Goal: Task Accomplishment & Management: Manage account settings

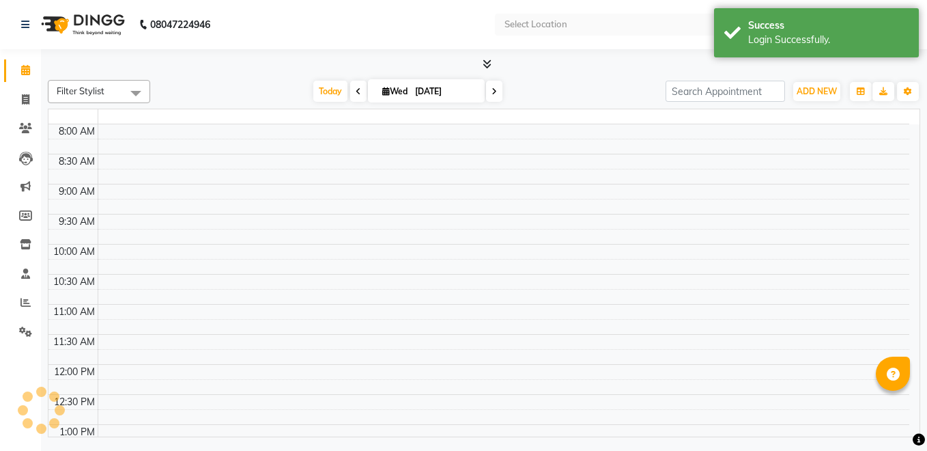
select select "en"
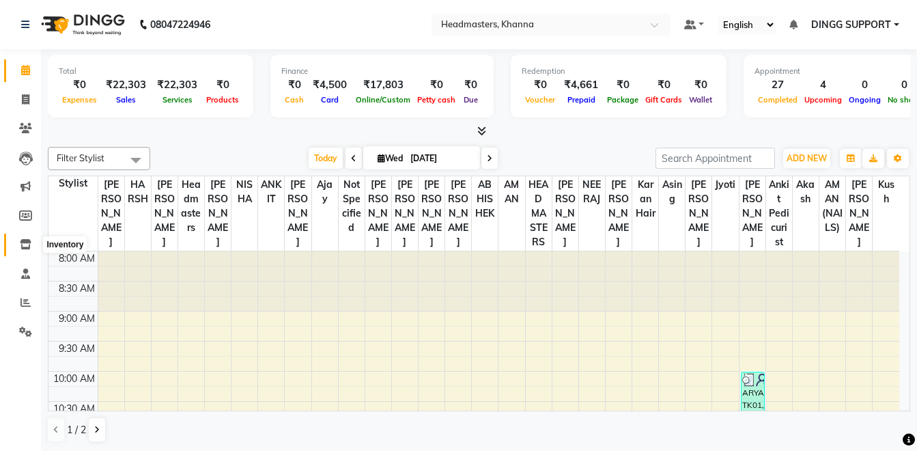
click at [33, 238] on span at bounding box center [26, 245] width 24 height 16
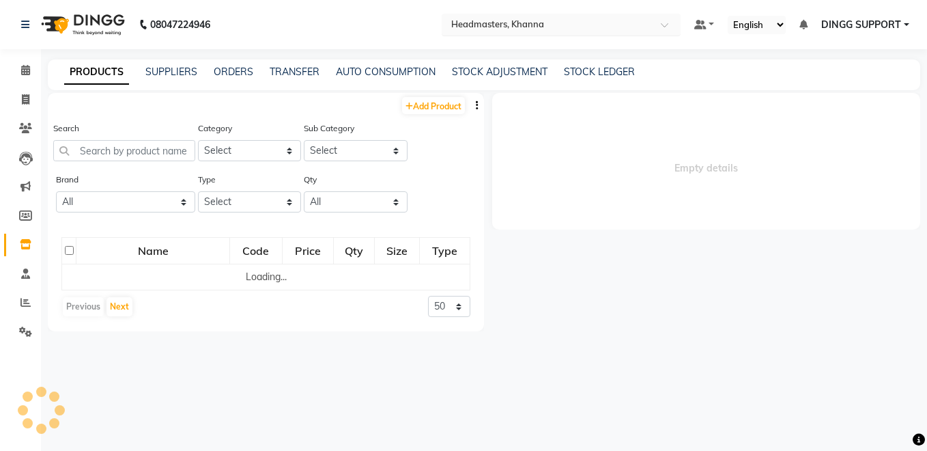
click at [498, 25] on input "text" at bounding box center [547, 24] width 198 height 14
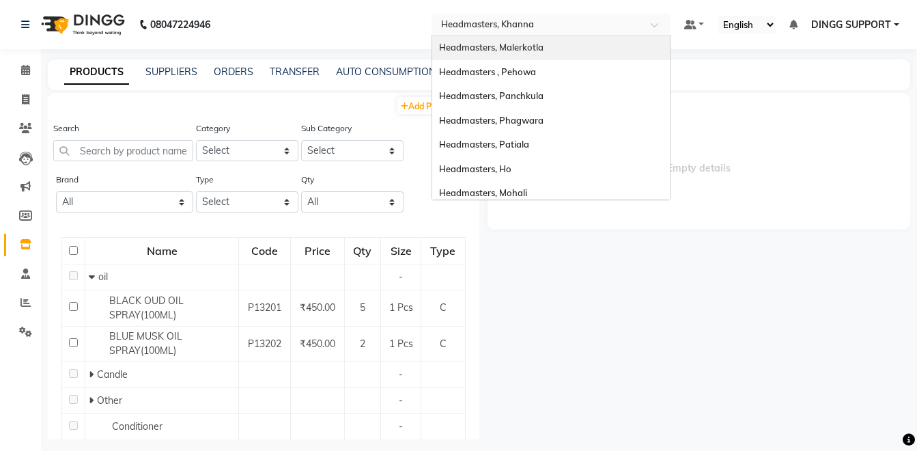
click at [513, 46] on span "Headmasters, Malerkotla" at bounding box center [491, 47] width 104 height 11
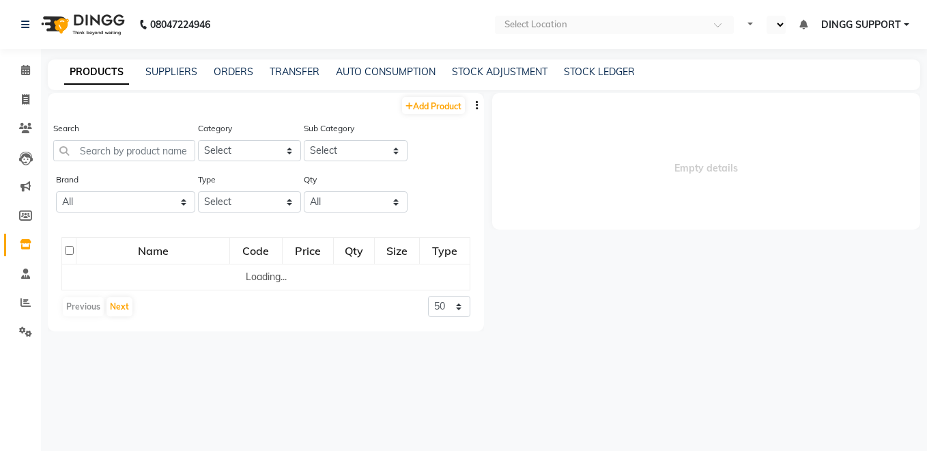
select select "en"
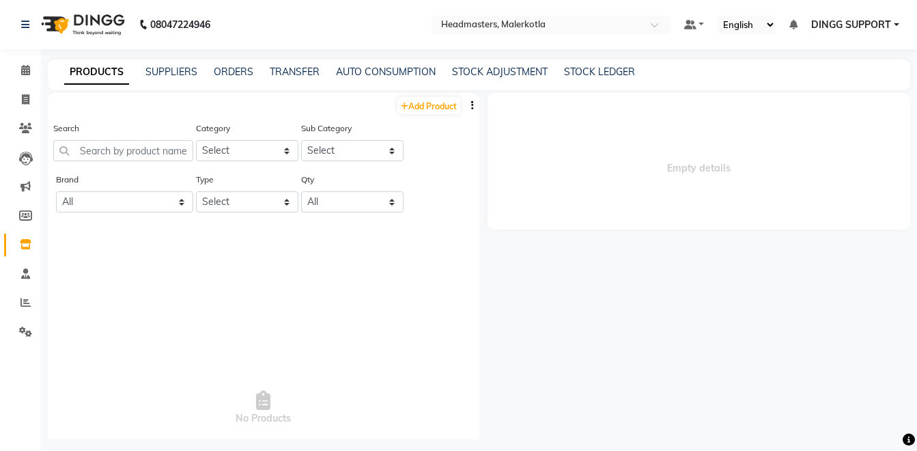
click at [853, 160] on span "Empty details" at bounding box center [698, 161] width 423 height 137
click at [471, 104] on icon "button" at bounding box center [472, 105] width 3 height 10
click at [416, 98] on div "IMPORT" at bounding box center [419, 97] width 44 height 17
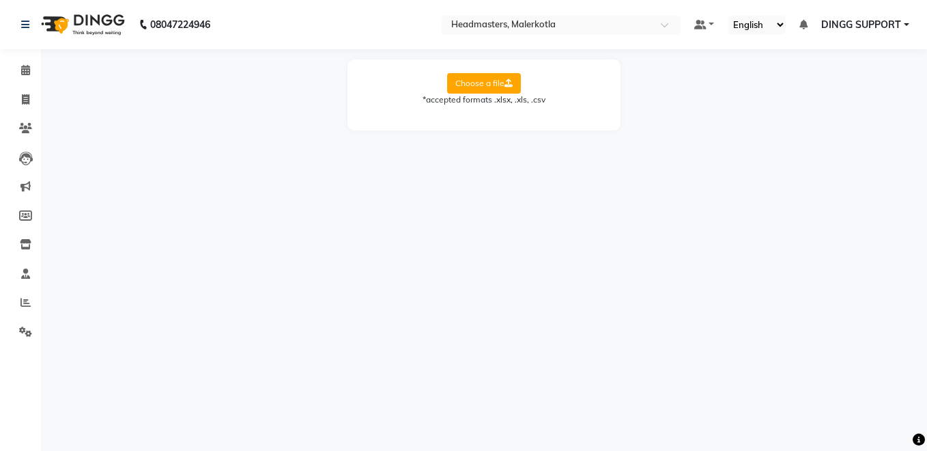
click at [487, 74] on label "Choose a file" at bounding box center [484, 83] width 74 height 20
click at [0, 0] on input "Choose a file" at bounding box center [0, 0] width 0 height 0
click at [562, 123] on select "Select Sheet Sheet1" at bounding box center [545, 127] width 102 height 21
select select "Sheet1"
click at [494, 117] on select "Select Sheet Sheet1" at bounding box center [545, 127] width 102 height 21
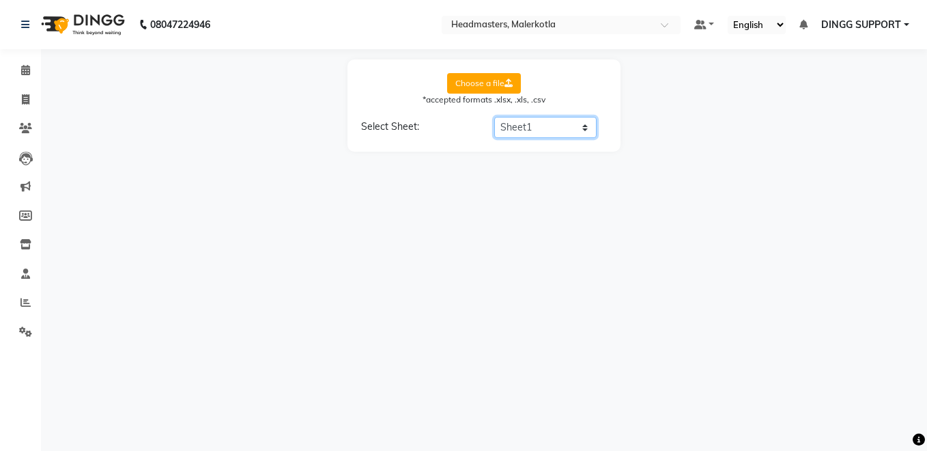
select select "product name"
select select "product code"
select select "product category"
select select "product sub-category"
select select "quantity"
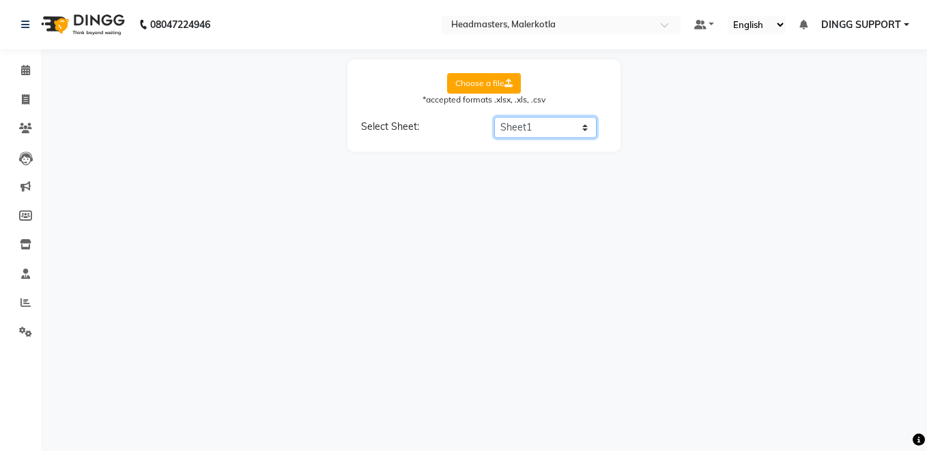
select select "price"
select select "cost"
select select "tax group"
select select "tax inclusive"
select select "size"
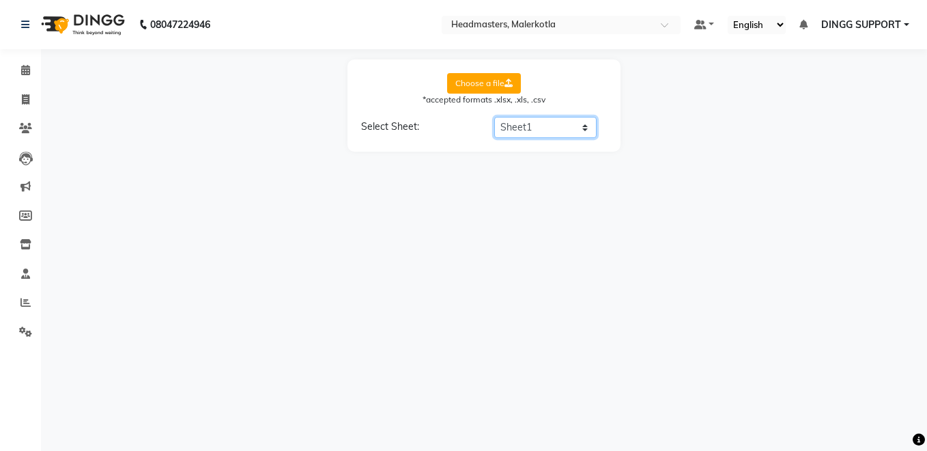
select select "unit"
select select "sku"
select select "brand"
select select "sac code"
select select "description"
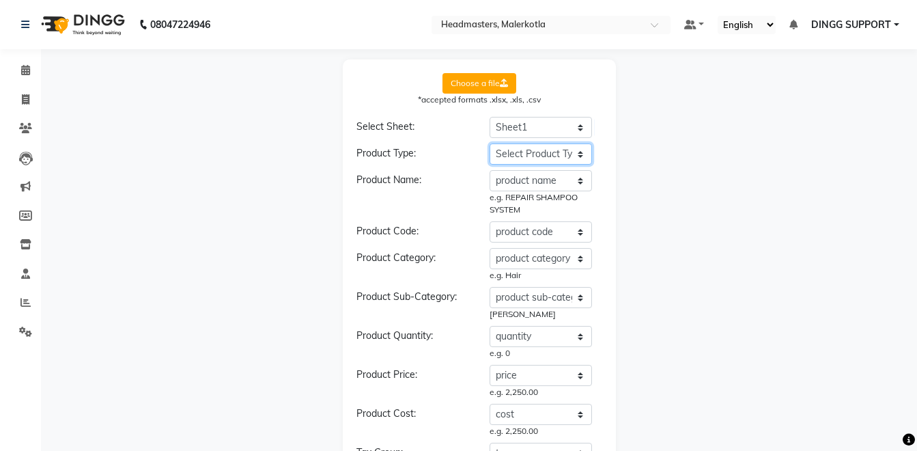
click at [572, 158] on select "Select Product Type product name product code product category product sub-cate…" at bounding box center [540, 153] width 102 height 21
select select "type"
click at [489, 143] on select "Select Product Type product name product code product category product sub-cate…" at bounding box center [540, 153] width 102 height 21
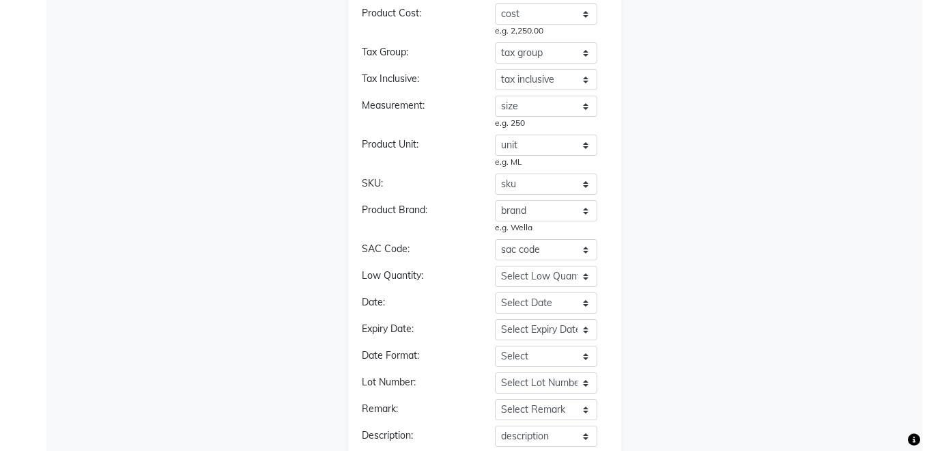
scroll to position [474, 0]
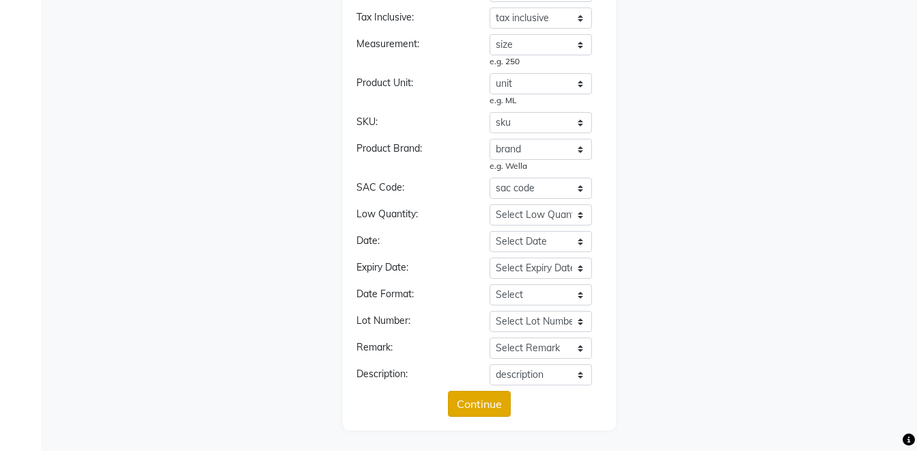
click at [474, 395] on button "Continue" at bounding box center [479, 403] width 63 height 26
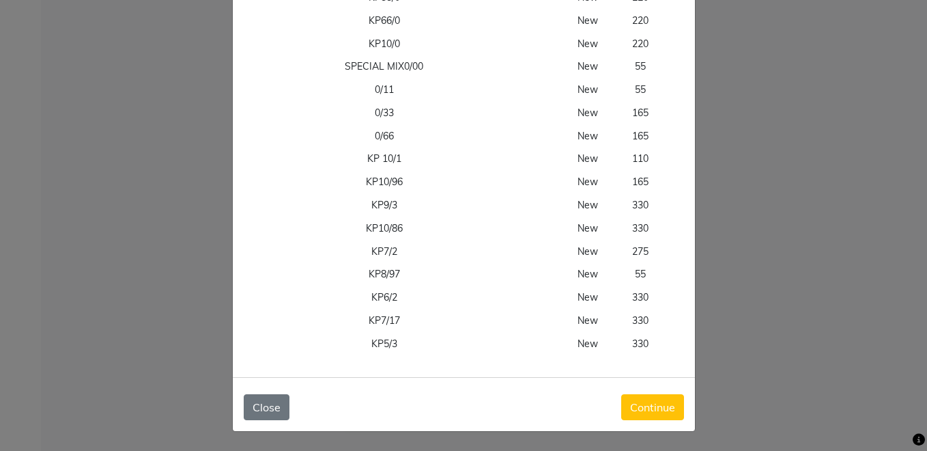
scroll to position [0, 166]
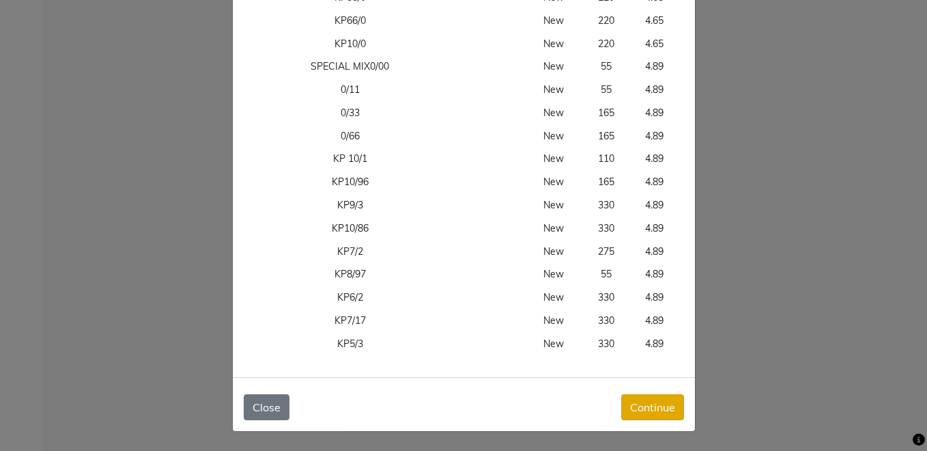
click at [645, 399] on button "Continue" at bounding box center [652, 407] width 63 height 26
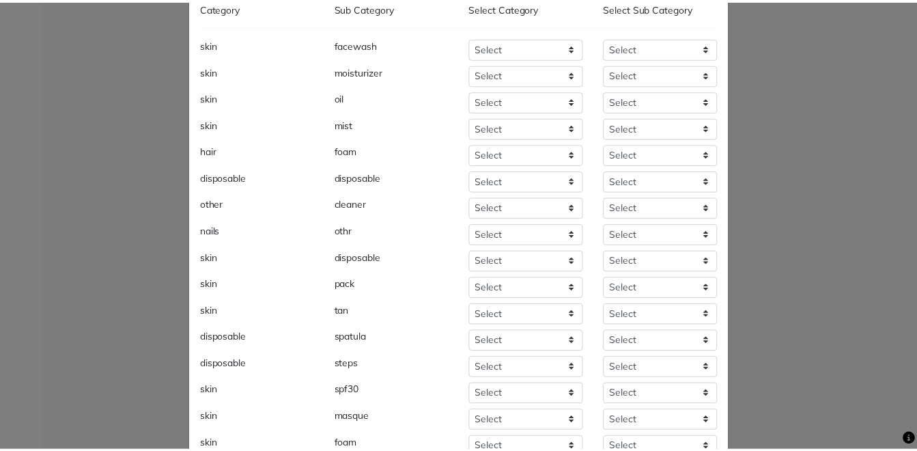
scroll to position [202, 0]
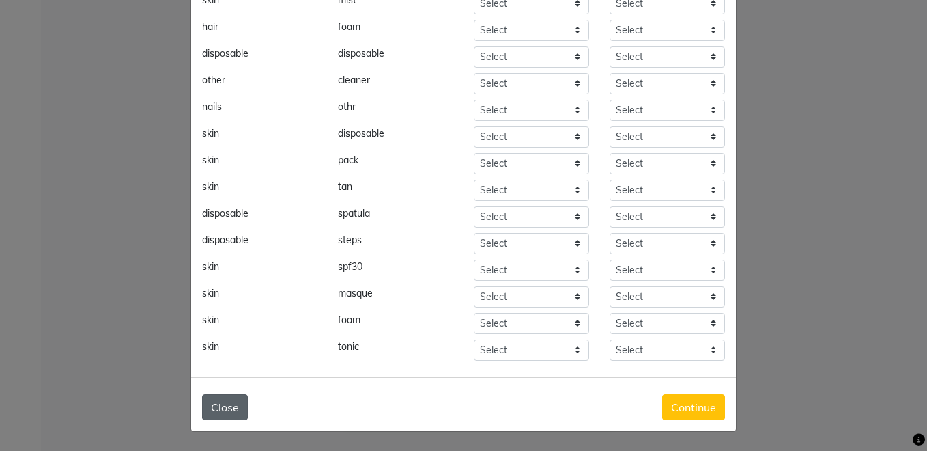
click at [211, 400] on button "Close" at bounding box center [225, 407] width 46 height 26
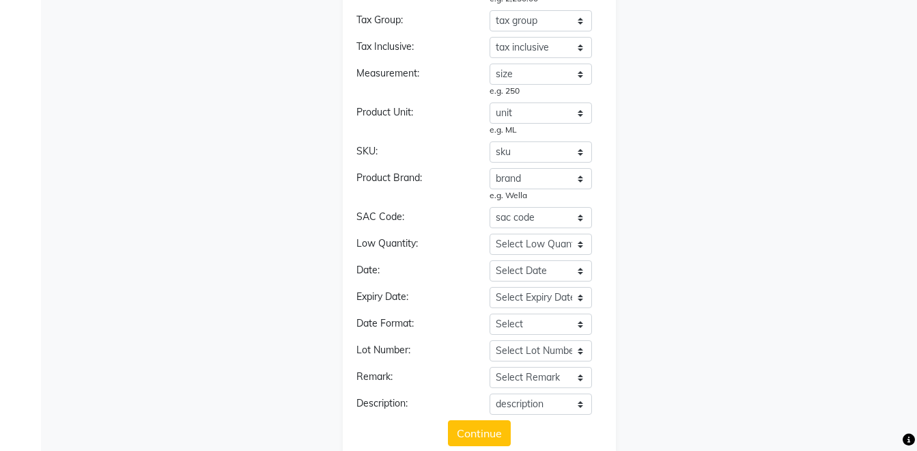
scroll to position [0, 0]
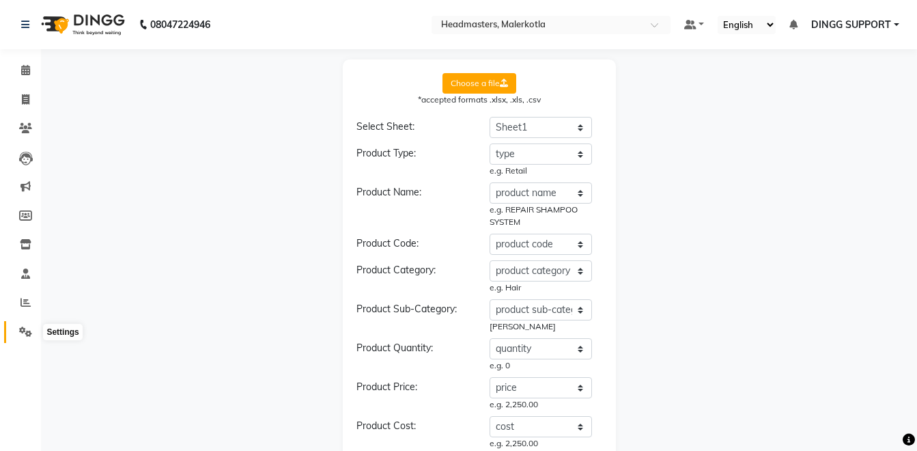
click at [20, 330] on icon at bounding box center [25, 331] width 13 height 10
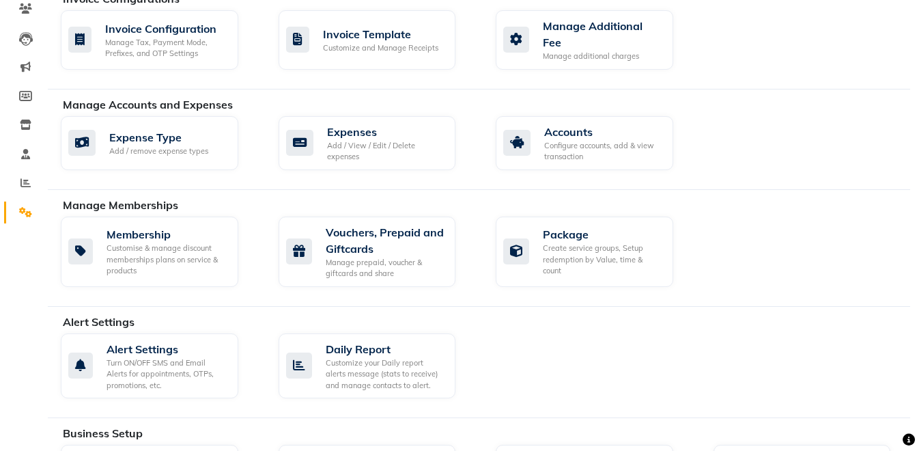
scroll to position [462, 0]
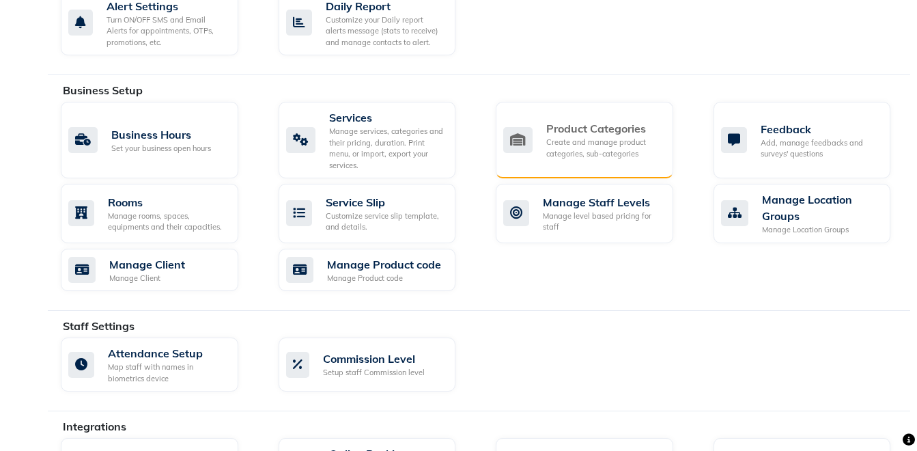
click at [557, 145] on div "Create and manage product categories, sub-categories" at bounding box center [604, 148] width 116 height 23
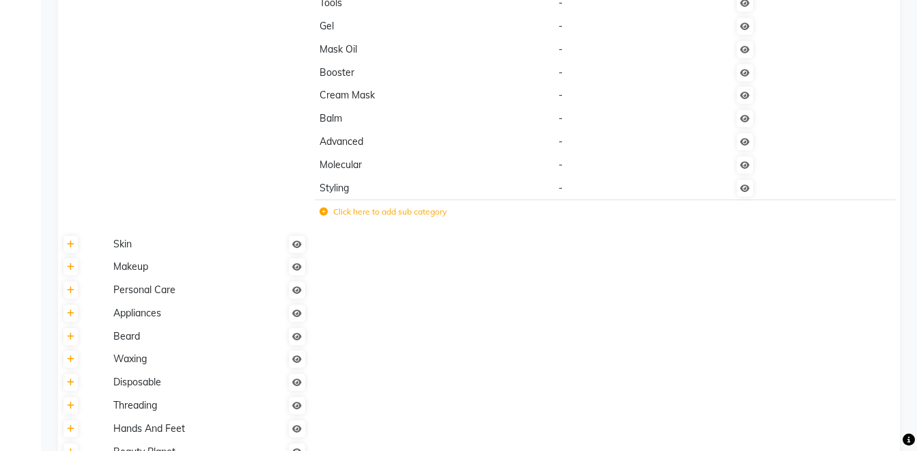
scroll to position [903, 0]
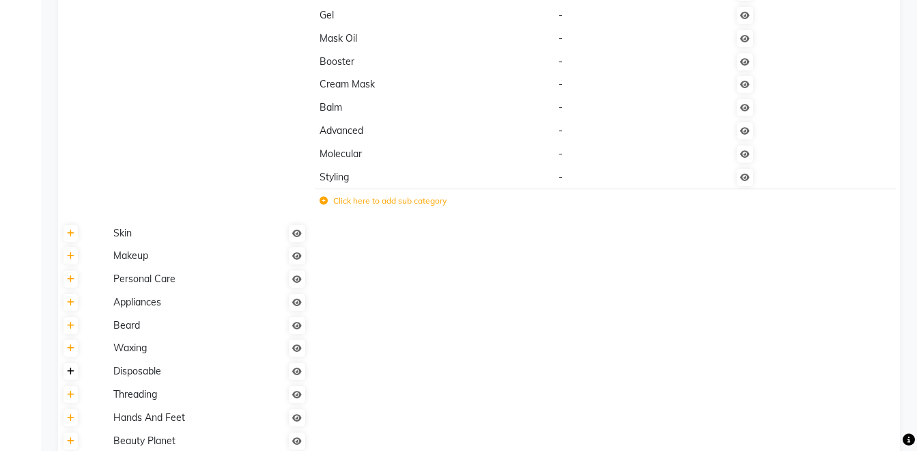
click at [70, 378] on link at bounding box center [70, 370] width 14 height 17
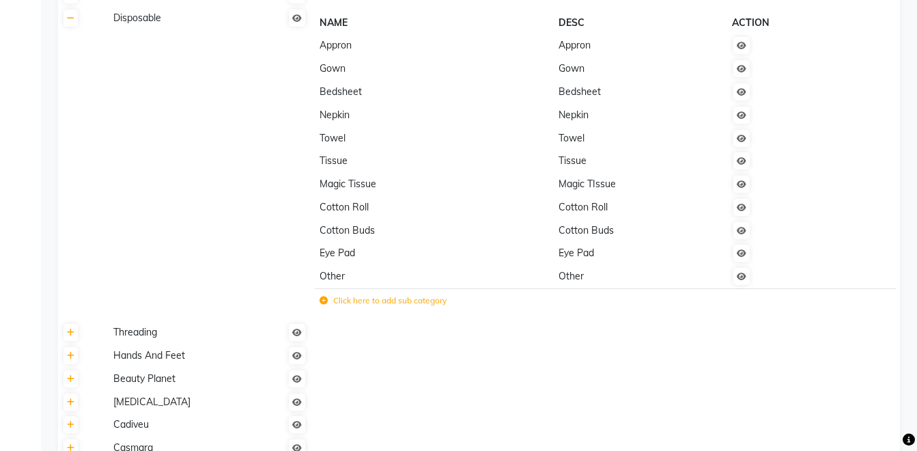
scroll to position [1259, 0]
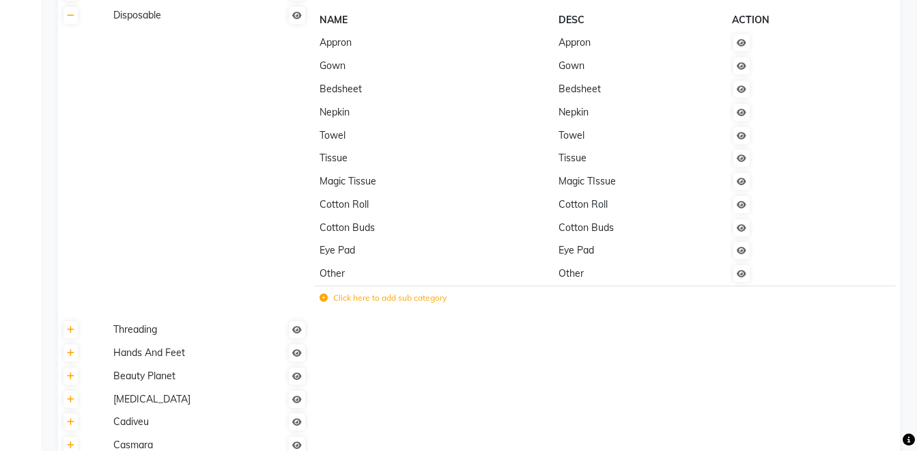
click at [350, 298] on label "Click here to add sub category" at bounding box center [382, 297] width 127 height 12
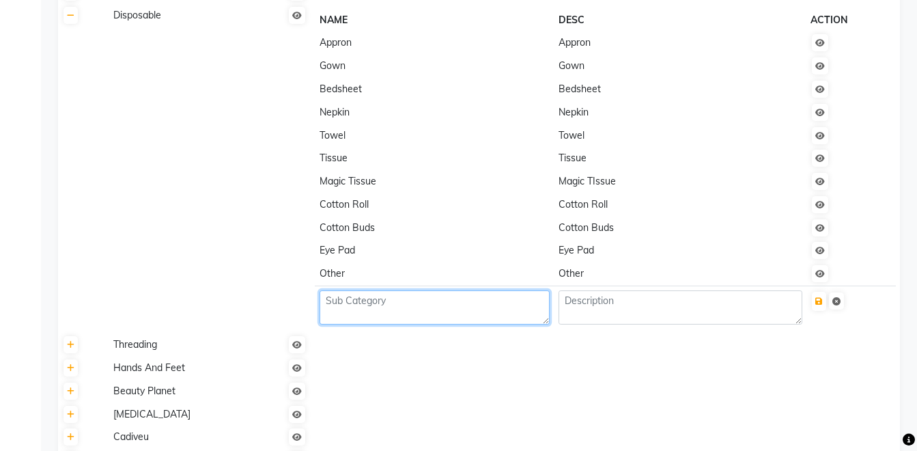
click at [367, 302] on textarea at bounding box center [434, 307] width 230 height 34
paste textarea "disposable, spatula, steps"
type textarea "disposable, spatula, steps"
click at [822, 293] on button "submit" at bounding box center [819, 300] width 14 height 19
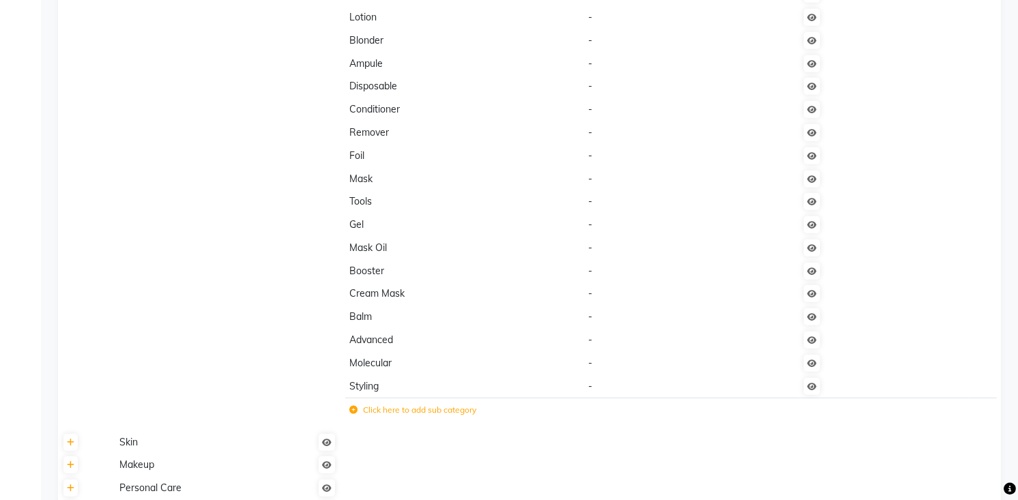
scroll to position [702, 0]
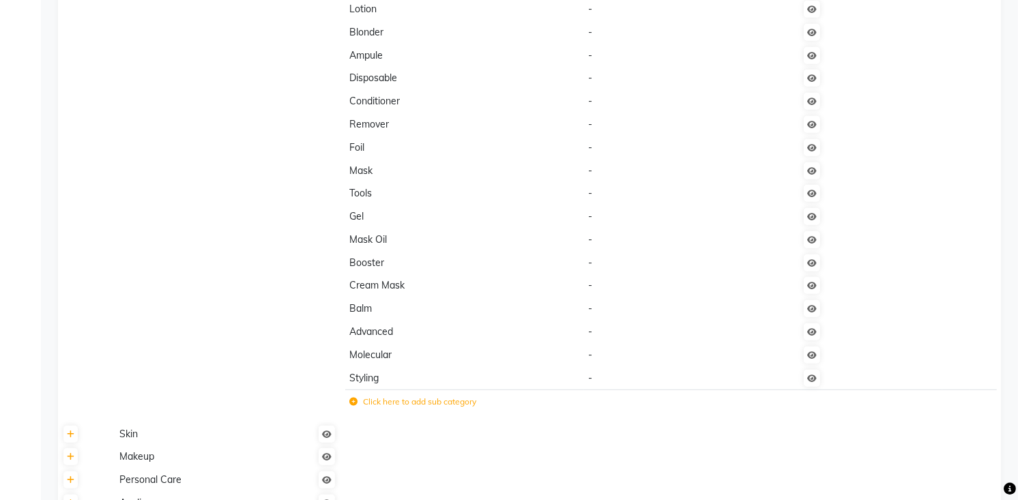
click at [381, 406] on label "Click here to add sub category" at bounding box center [412, 402] width 127 height 12
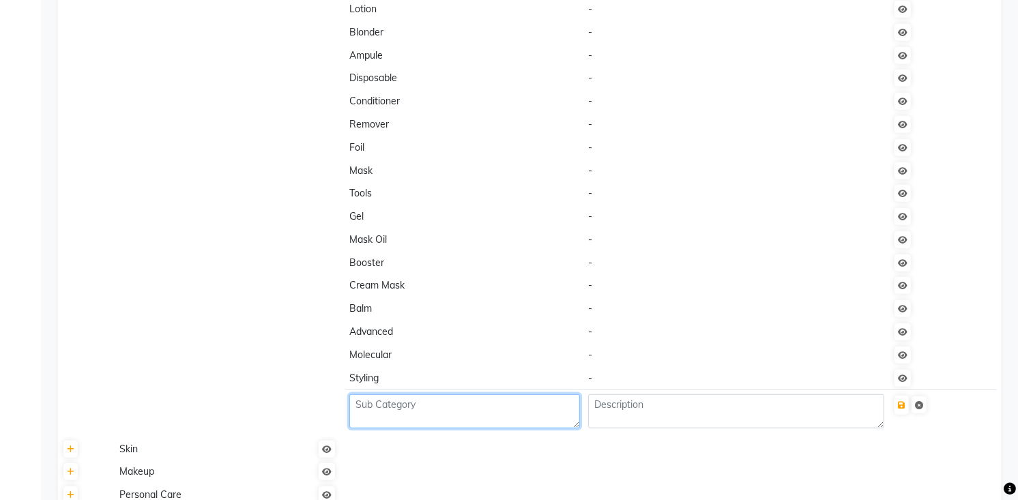
click at [387, 404] on textarea at bounding box center [464, 412] width 230 height 34
type textarea "foam"
click at [906, 399] on button "submit" at bounding box center [902, 405] width 14 height 19
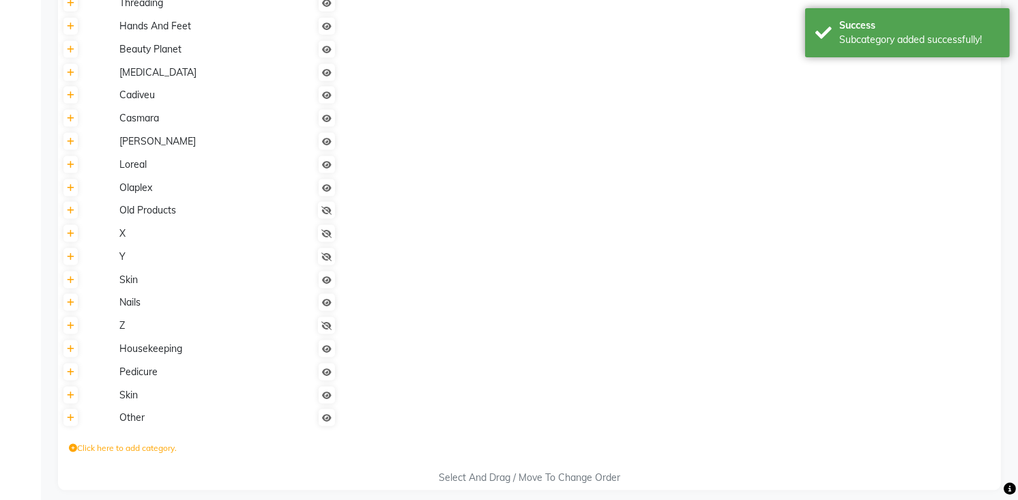
scroll to position [1687, 0]
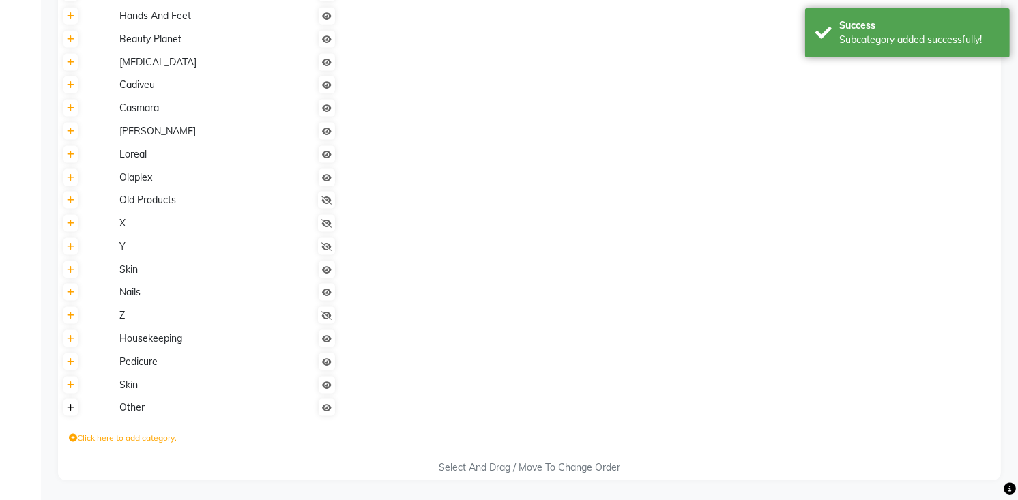
click at [69, 404] on icon at bounding box center [71, 408] width 8 height 8
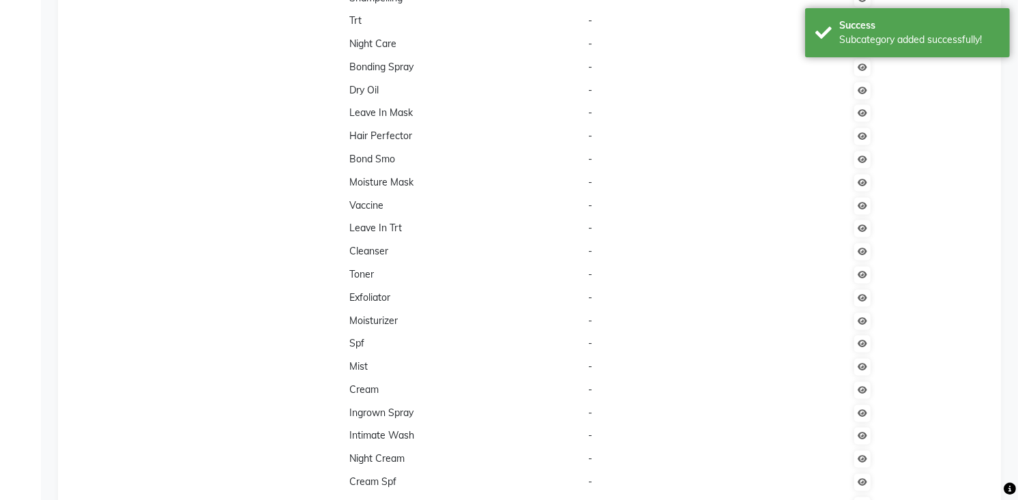
scroll to position [3407, 0]
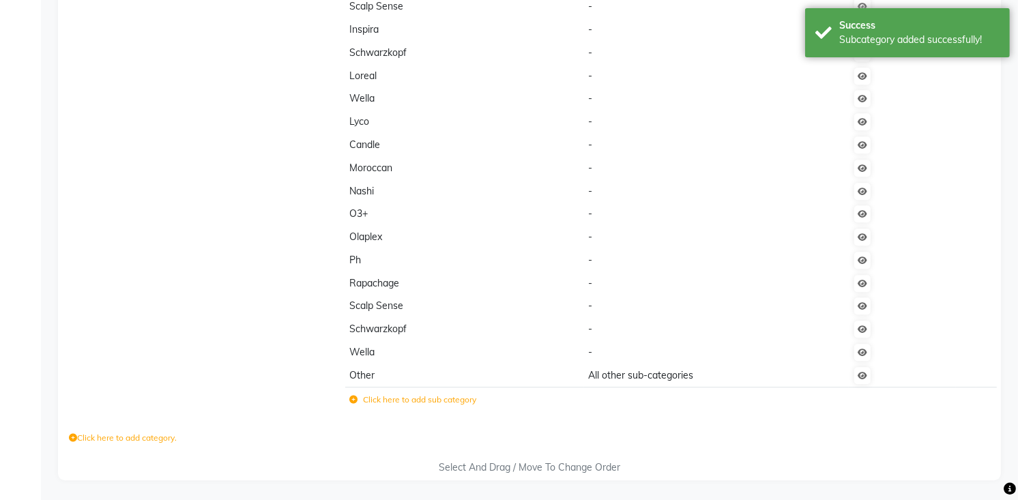
click at [386, 395] on label "Click here to add sub category" at bounding box center [412, 400] width 127 height 12
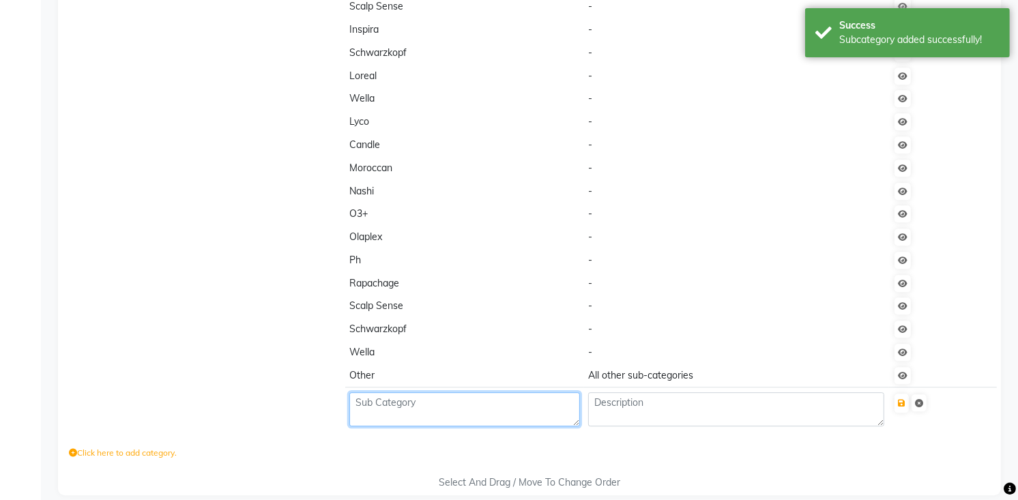
click at [398, 397] on textarea at bounding box center [464, 409] width 230 height 34
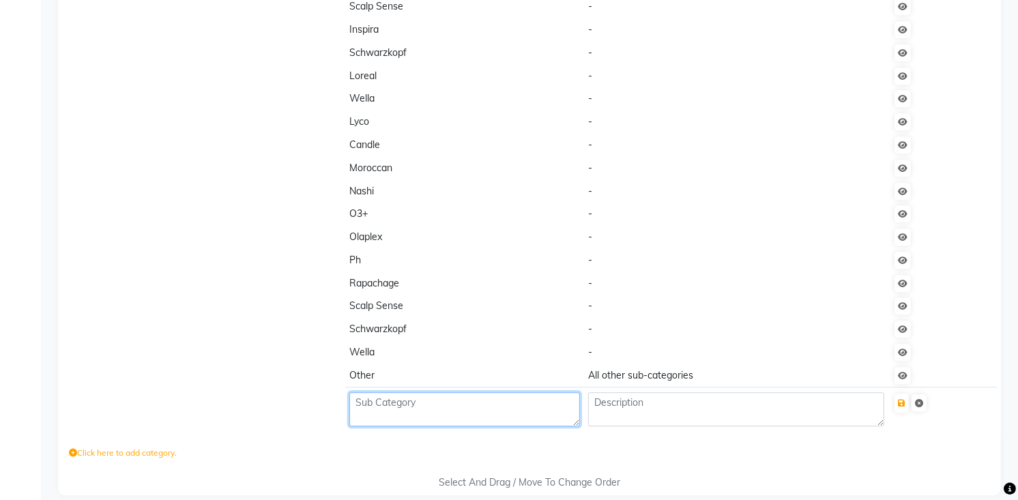
paste textarea "cleaner"
type textarea "cleaner"
click at [906, 399] on icon "submit" at bounding box center [902, 403] width 8 height 8
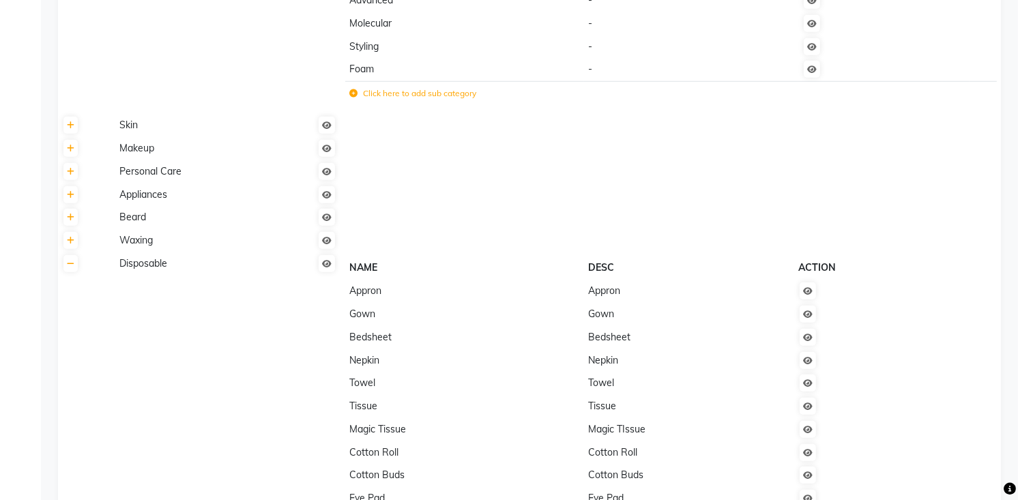
scroll to position [1032, 0]
click at [68, 125] on icon at bounding box center [71, 127] width 8 height 8
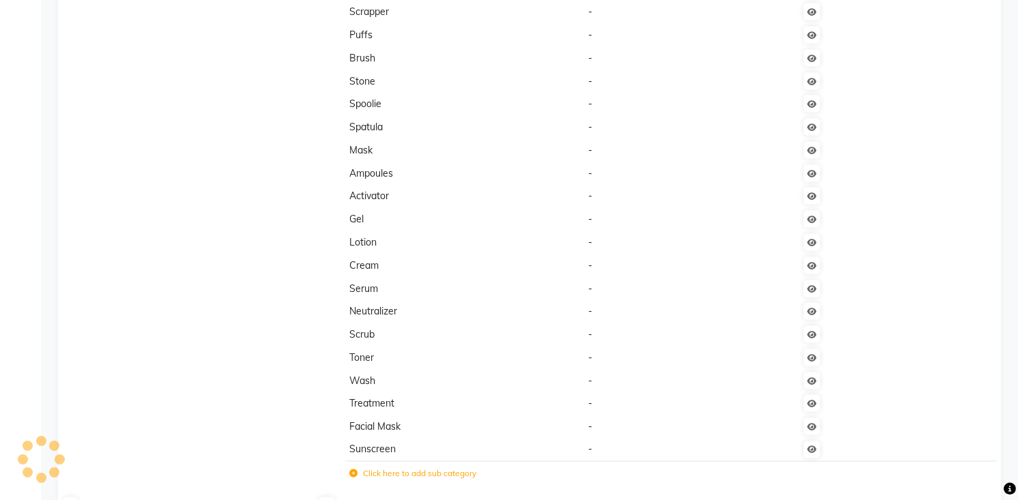
scroll to position [1847, 0]
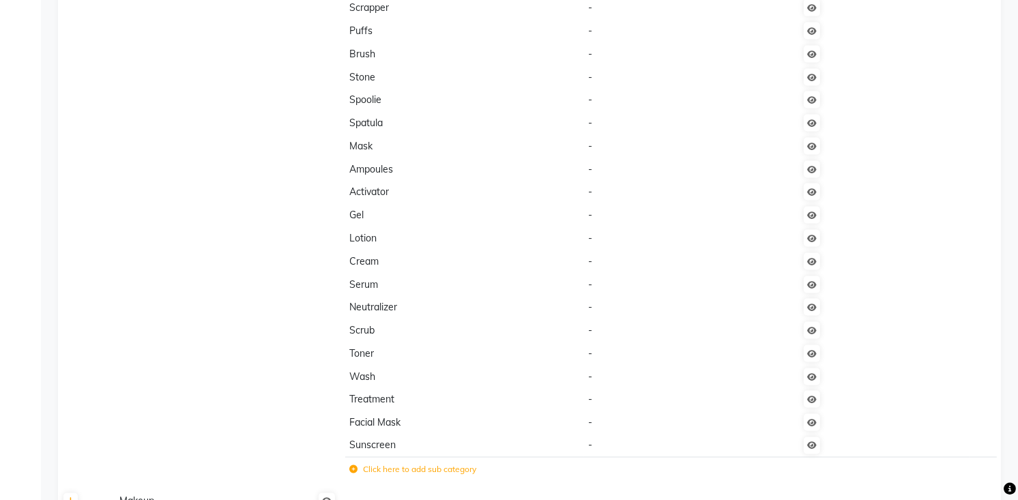
click at [397, 450] on label "Click here to add sub category" at bounding box center [412, 470] width 127 height 12
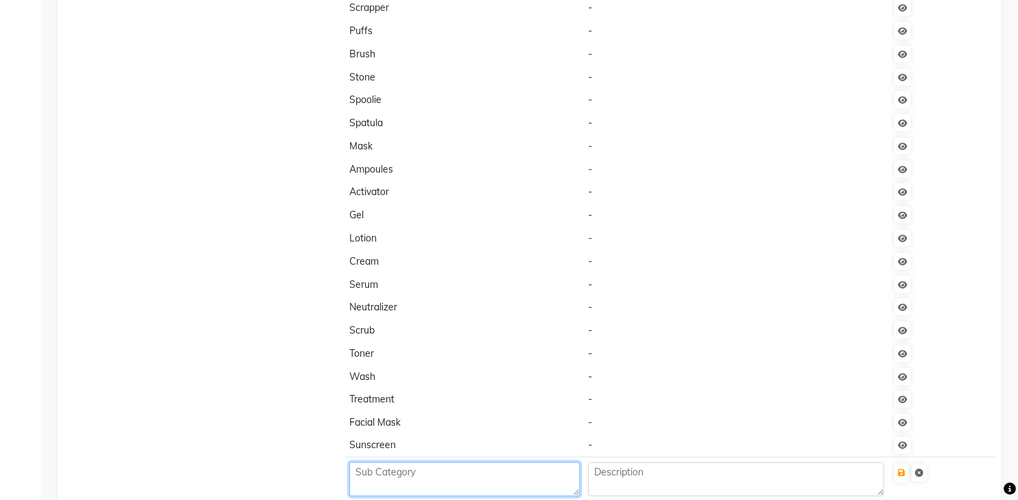
click at [408, 450] on textarea at bounding box center [464, 480] width 230 height 34
paste textarea "facewash, moisturizer, oil, mist, disposable, pack, tan, spf30, masque, foam, t…"
type textarea "facewash, moisturizer, oil, mist, disposable, pack, tan, spf30, masque, foam, t…"
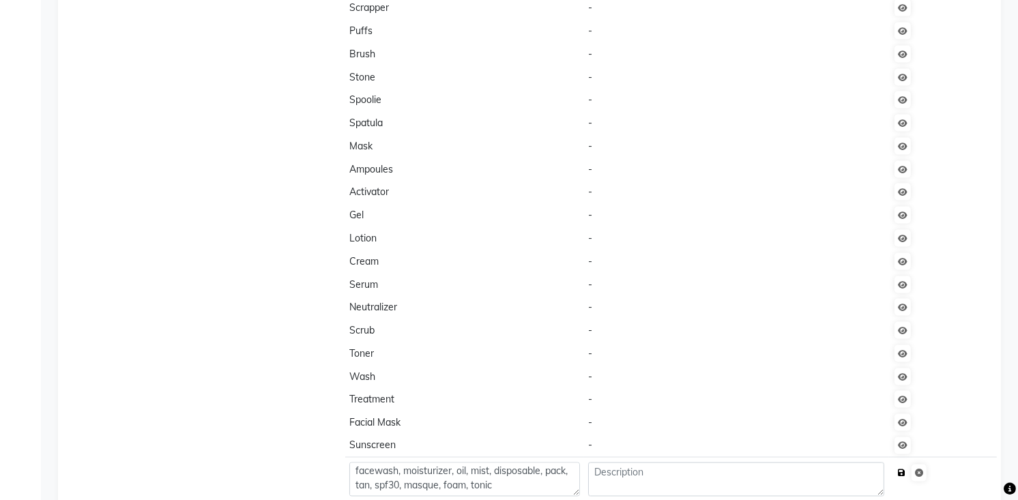
click at [906, 450] on icon "submit" at bounding box center [902, 474] width 8 height 8
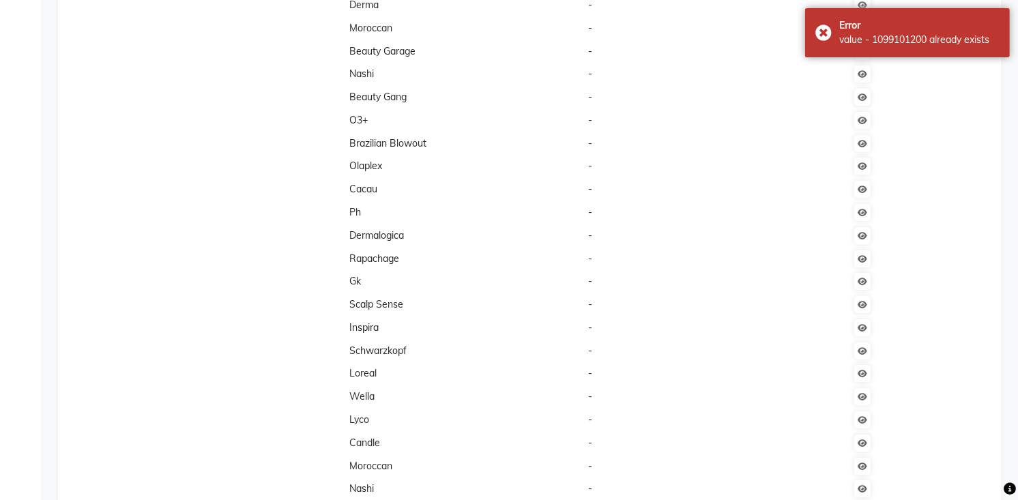
scroll to position [4612, 0]
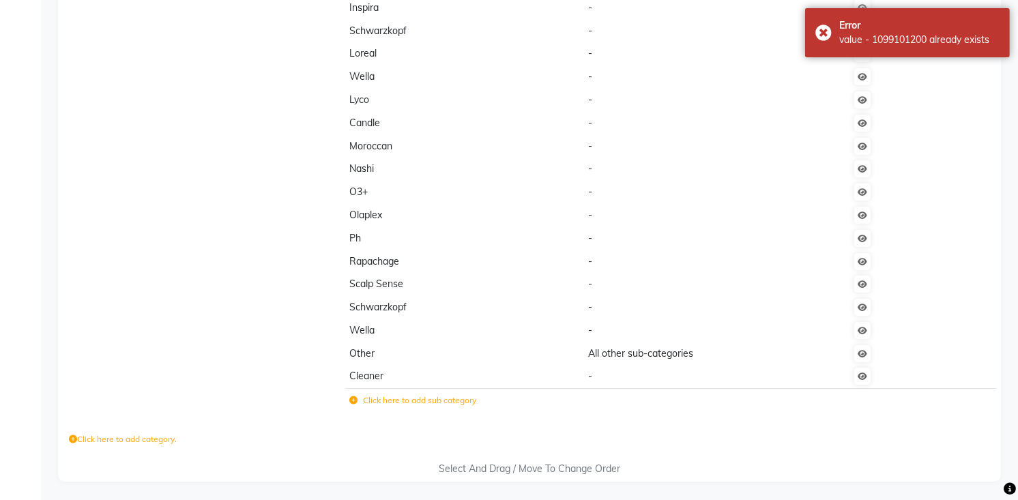
click at [166, 438] on label "Click here to add category." at bounding box center [123, 439] width 108 height 12
click at [199, 439] on textarea at bounding box center [171, 442] width 205 height 21
type textarea "Skin"
click at [311, 444] on icon "submit" at bounding box center [315, 443] width 8 height 8
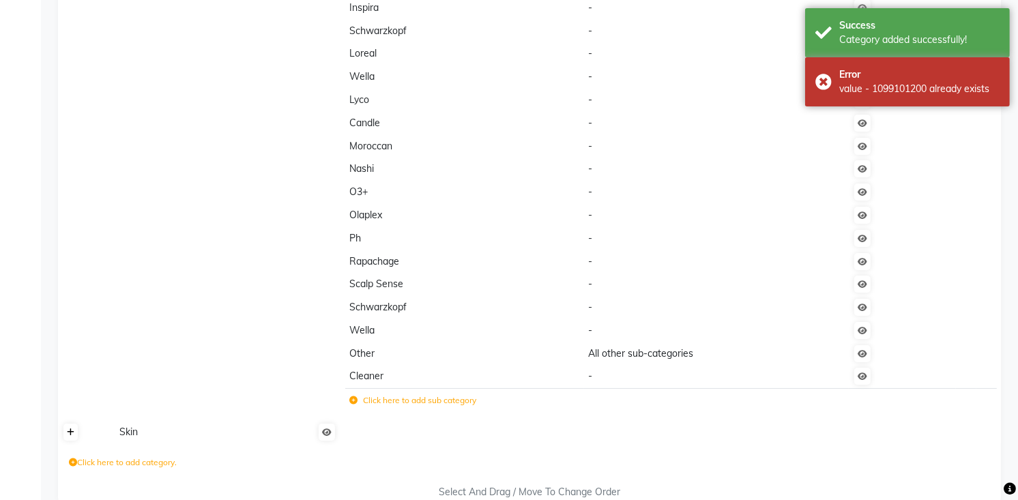
click at [66, 433] on link at bounding box center [70, 432] width 14 height 17
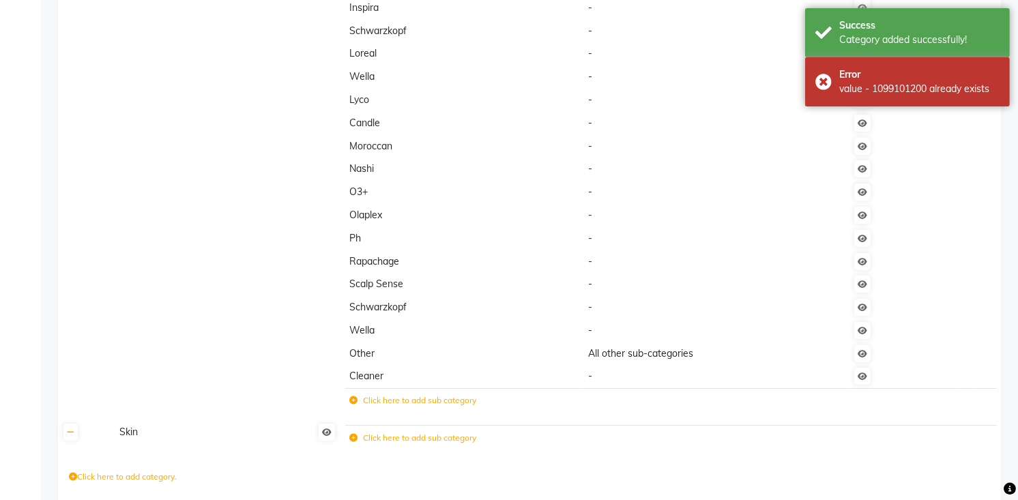
click at [359, 442] on label "Click here to add sub category" at bounding box center [412, 438] width 127 height 12
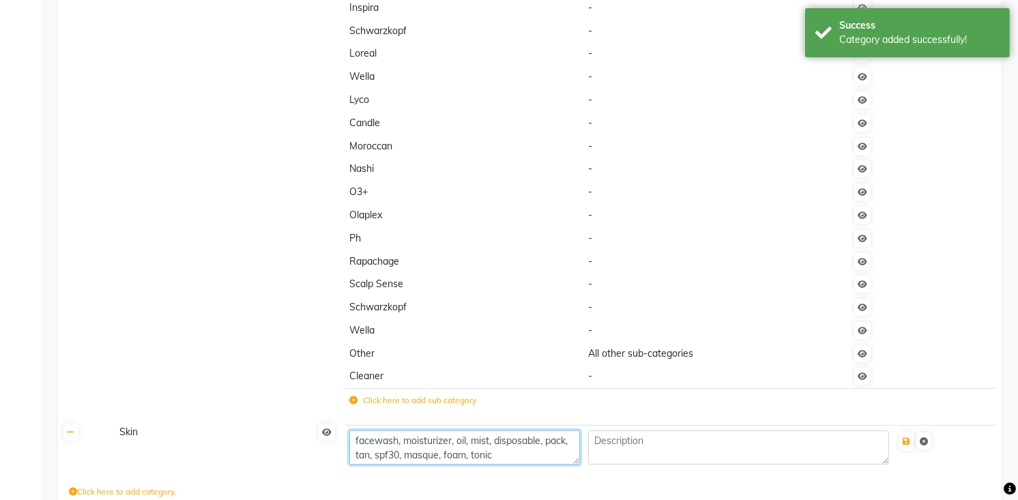
click at [386, 440] on textarea "facewash, moisturizer, oil, mist, disposable, pack, tan, spf30, masque, foam, t…" at bounding box center [464, 448] width 230 height 34
click at [909, 438] on icon "submit" at bounding box center [907, 442] width 8 height 8
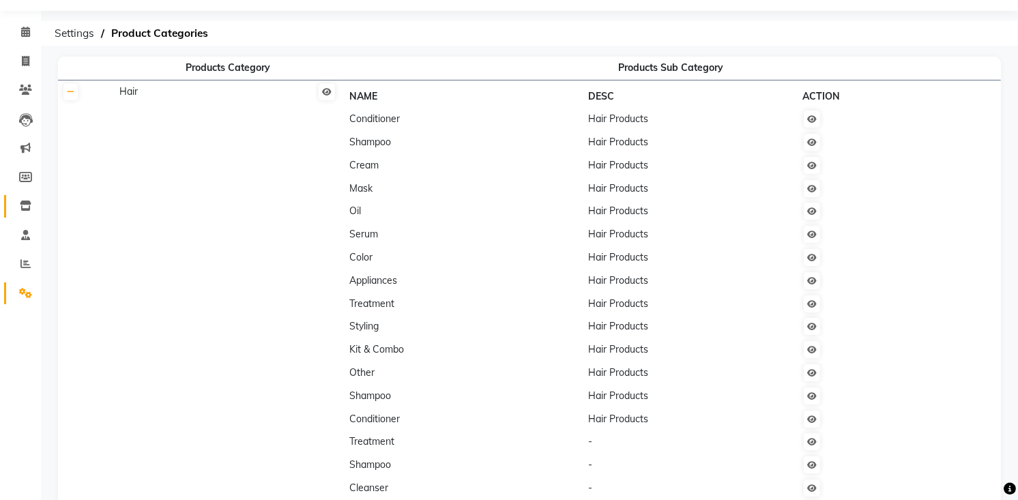
scroll to position [0, 0]
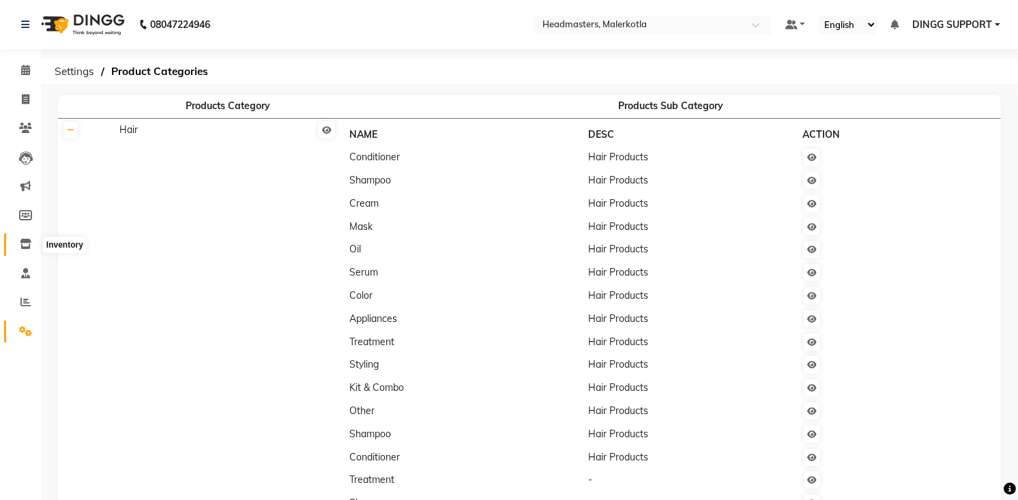
click at [21, 244] on icon at bounding box center [26, 244] width 12 height 10
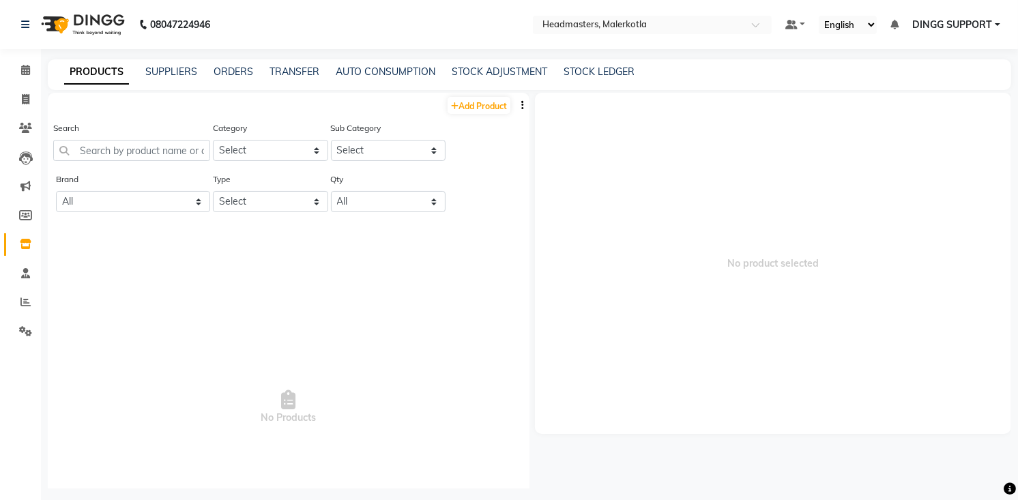
click at [521, 101] on icon "button" at bounding box center [522, 105] width 3 height 10
click at [469, 96] on div "IMPORT" at bounding box center [468, 96] width 44 height 17
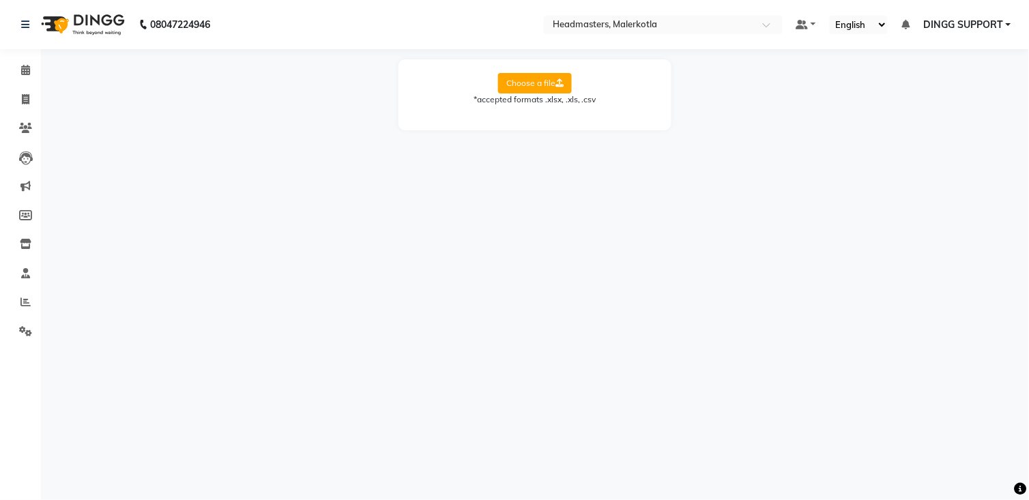
click at [533, 86] on label "Choose a file" at bounding box center [535, 83] width 74 height 20
click at [0, 0] on input "Choose a file" at bounding box center [0, 0] width 0 height 0
click at [631, 117] on select "Select Sheet Sheet1" at bounding box center [596, 127] width 102 height 21
select select "Sheet1"
click at [545, 117] on select "Select Sheet Sheet1" at bounding box center [596, 127] width 102 height 21
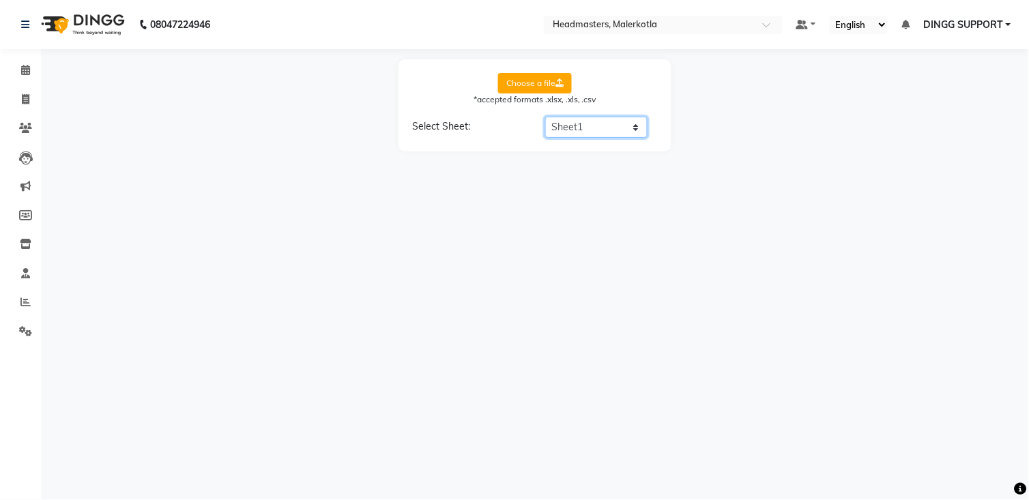
select select "product name"
select select "product code"
select select "product category"
select select "product sub-category"
select select "quantity"
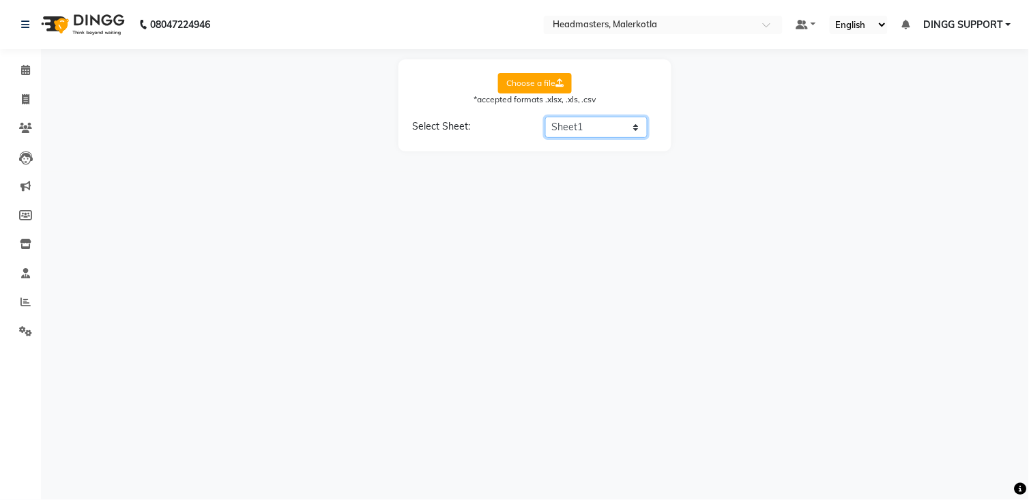
select select "price"
select select "cost"
select select "tax group"
select select "tax inclusive"
select select "size"
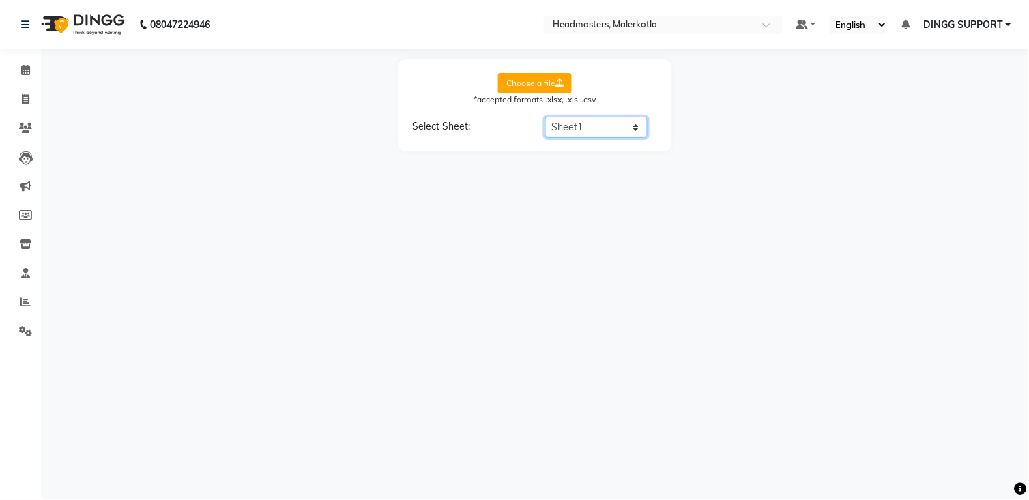
select select "unit"
select select "sku"
select select "brand"
select select "sac code"
select select "description"
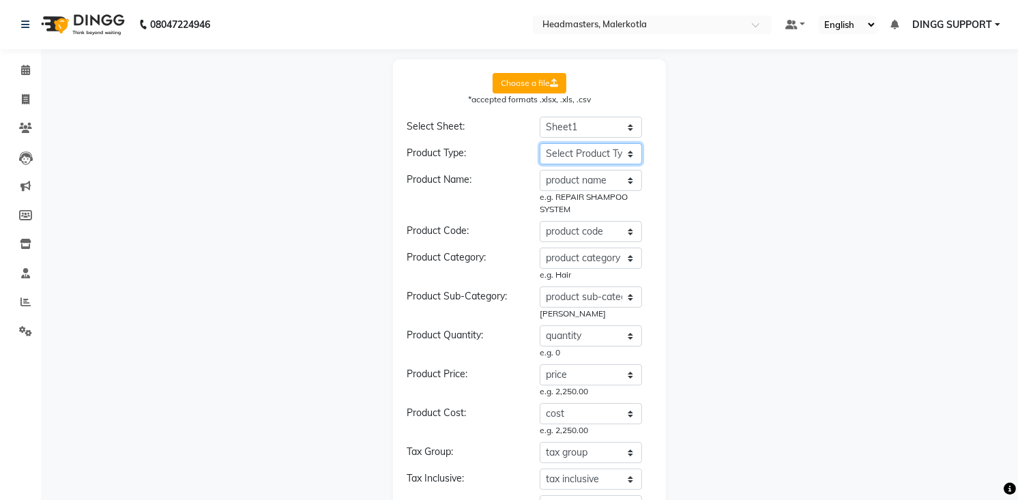
click at [631, 160] on select "Select Product Type product name product code product category product sub-cate…" at bounding box center [591, 153] width 102 height 21
click at [540, 143] on select "Select Product Type product name product code product category product sub-cate…" at bounding box center [591, 153] width 102 height 21
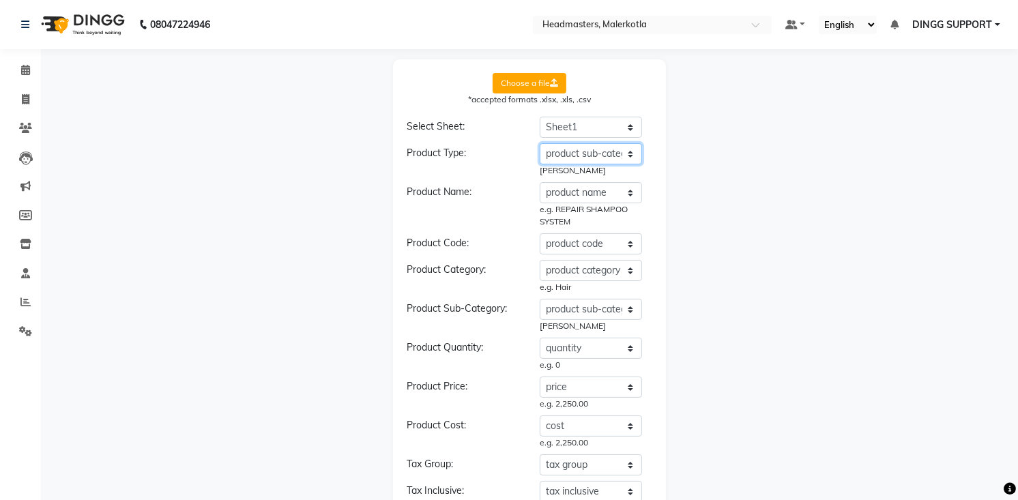
click at [623, 150] on select "Select Product Type product name product code product category product sub-cate…" at bounding box center [591, 153] width 102 height 21
select select "type"
click at [540, 143] on select "Select Product Type product name product code product category product sub-cate…" at bounding box center [591, 153] width 102 height 21
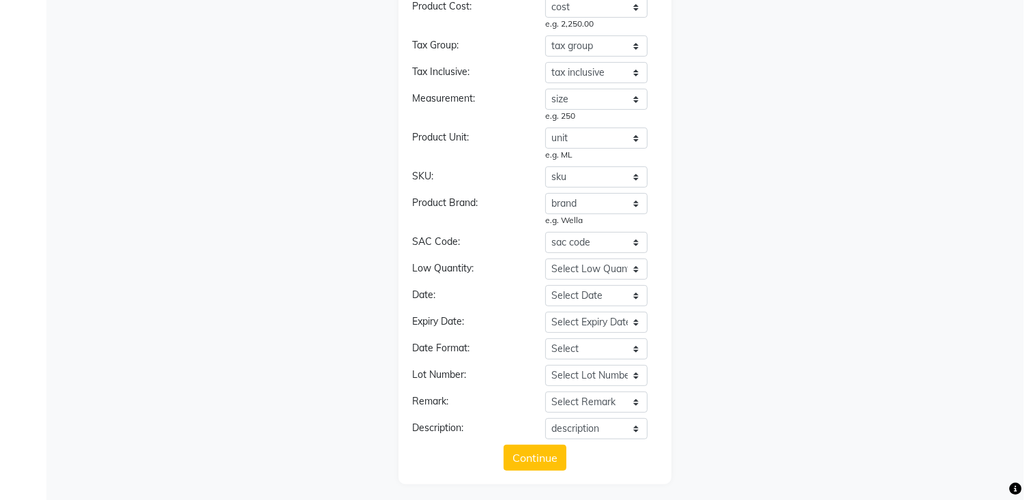
scroll to position [423, 0]
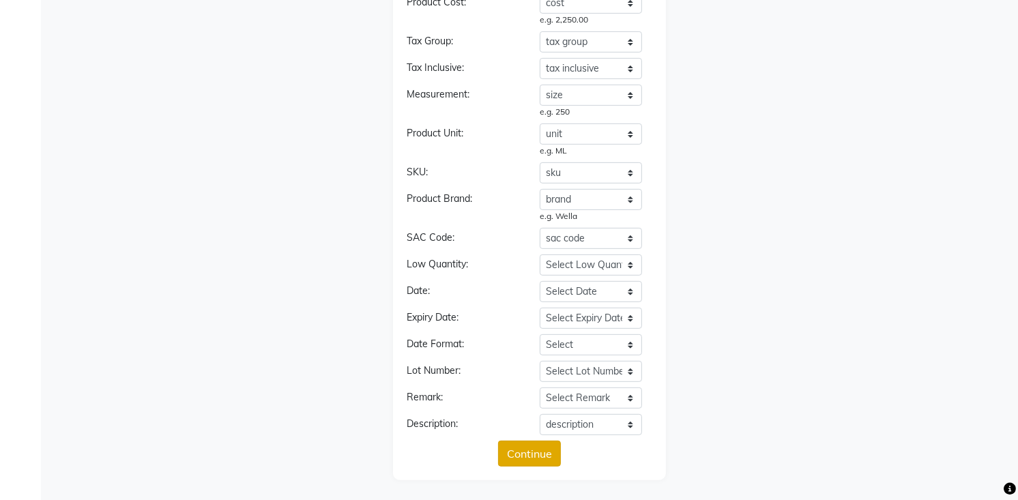
click at [529, 441] on button "Continue" at bounding box center [529, 454] width 63 height 26
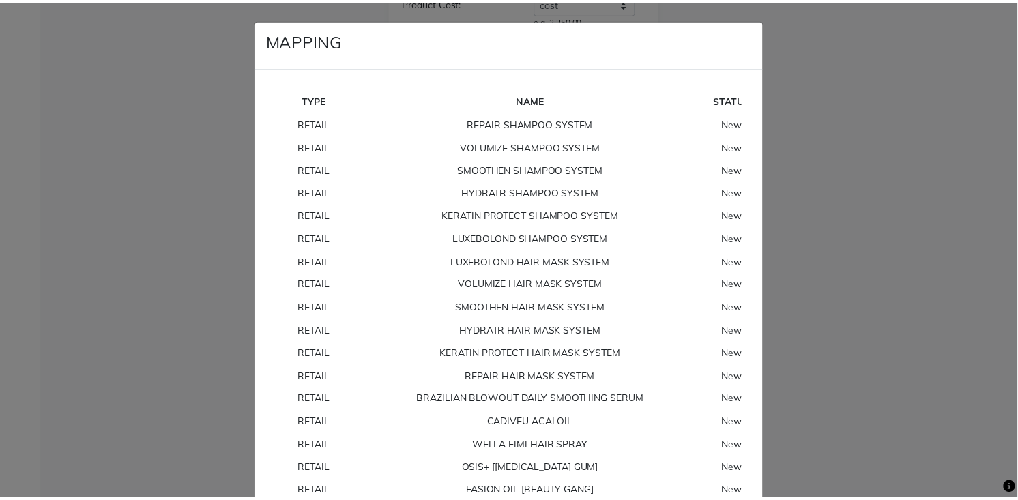
scroll to position [10414, 0]
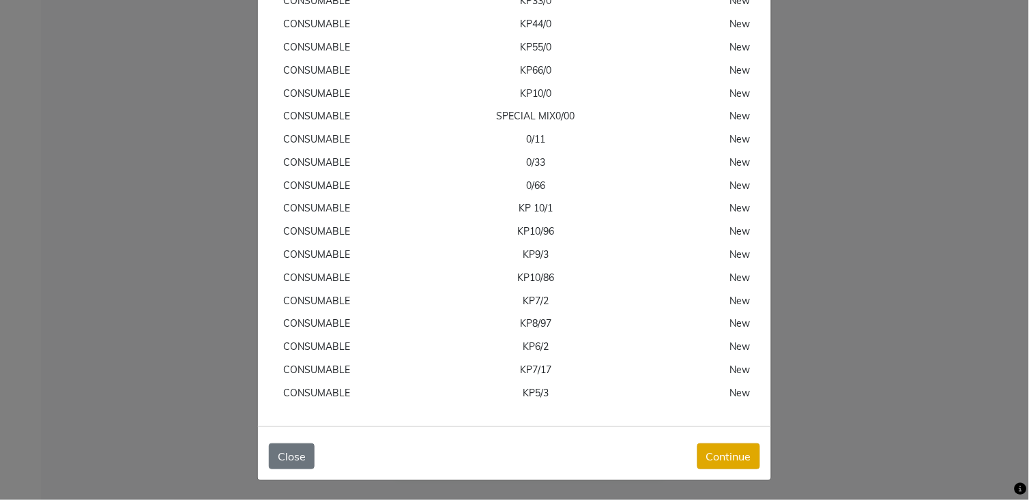
click at [719, 450] on button "Continue" at bounding box center [729, 457] width 63 height 26
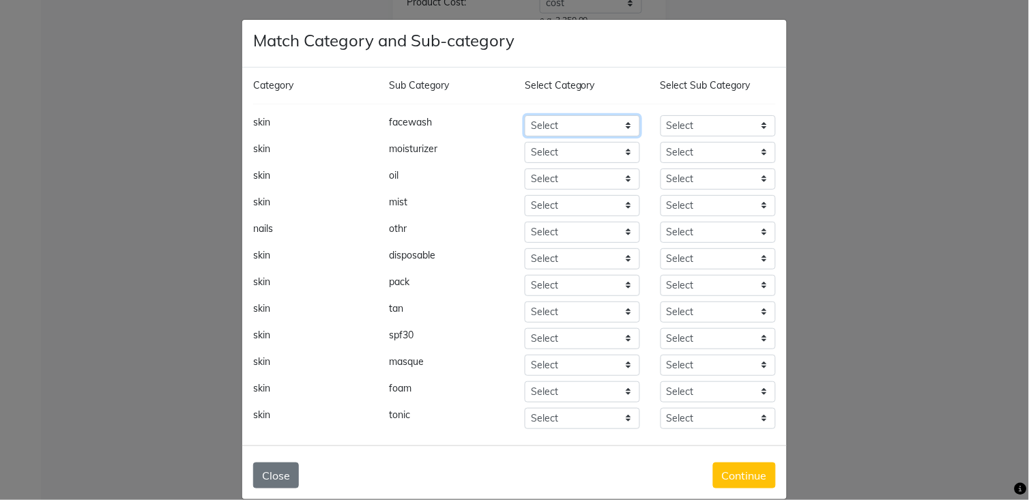
click at [578, 118] on select "Select Hair Skin Makeup Personal Care Appliances Beard Waxing Disposable Thread…" at bounding box center [582, 125] width 115 height 21
select select "1099102950"
click at [525, 115] on select "Select Hair Skin Makeup Personal Care Appliances Beard Waxing Disposable Thread…" at bounding box center [582, 125] width 115 height 21
click at [560, 147] on select "Select Hair Skin Makeup Personal Care Appliances Beard Waxing Disposable Thread…" at bounding box center [582, 152] width 115 height 21
select select "1099102950"
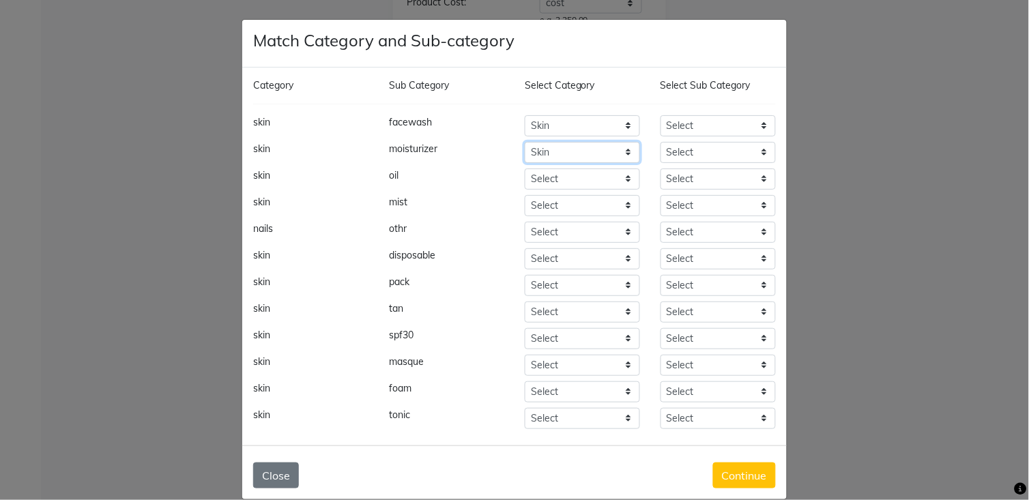
click at [525, 142] on select "Select Hair Skin Makeup Personal Care Appliances Beard Waxing Disposable Thread…" at bounding box center [582, 152] width 115 height 21
click at [560, 180] on select "Select Hair Skin Makeup Personal Care Appliances Beard Waxing Disposable Thread…" at bounding box center [582, 179] width 115 height 21
click at [525, 169] on select "Select Hair Skin Makeup Personal Care Appliances Beard Waxing Disposable Thread…" at bounding box center [582, 179] width 115 height 21
click at [560, 180] on select "Select Hair Skin Makeup Personal Care Appliances Beard Waxing Disposable Thread…" at bounding box center [582, 179] width 115 height 21
select select "1099102950"
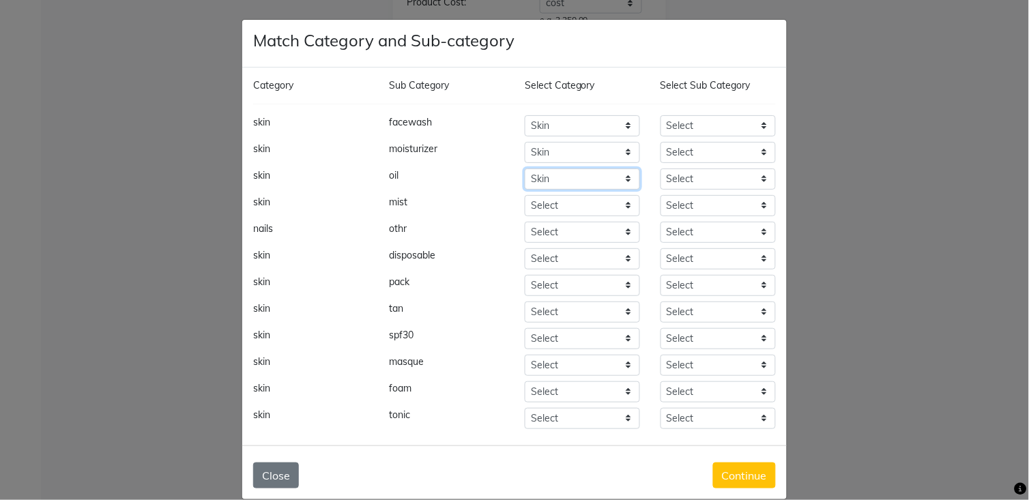
click at [525, 169] on select "Select Hair Skin Makeup Personal Care Appliances Beard Waxing Disposable Thread…" at bounding box center [582, 179] width 115 height 21
click at [575, 202] on select "Select Hair Skin Makeup Personal Care Appliances Beard Waxing Disposable Thread…" at bounding box center [582, 205] width 115 height 21
click at [525, 195] on select "Select Hair Skin Makeup Personal Care Appliances Beard Waxing Disposable Thread…" at bounding box center [582, 205] width 115 height 21
click at [578, 205] on select "Select Hair Skin Makeup Personal Care Appliances Beard Waxing Disposable Thread…" at bounding box center [582, 205] width 115 height 21
select select "1099102950"
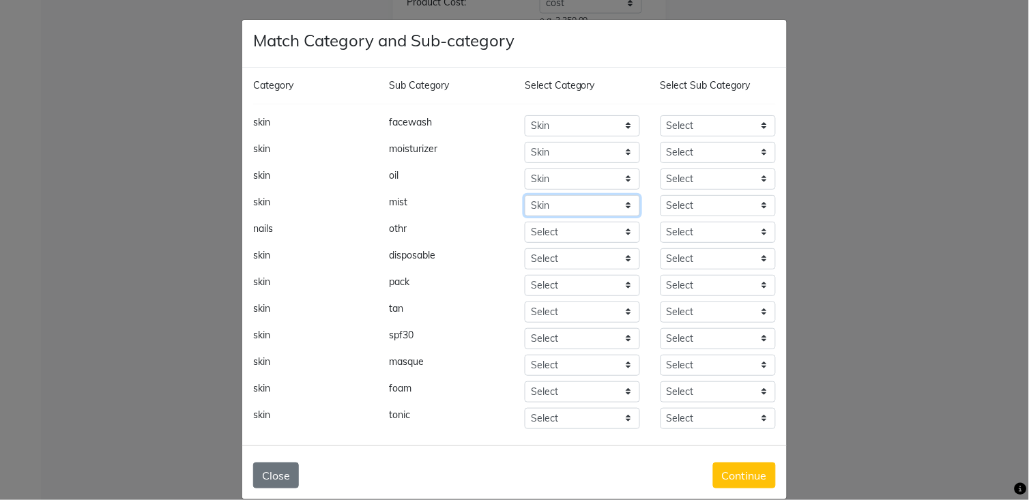
click at [525, 195] on select "Select Hair Skin Makeup Personal Care Appliances Beard Waxing Disposable Thread…" at bounding box center [582, 205] width 115 height 21
click at [556, 240] on select "Select Hair Skin Makeup Personal Care Appliances Beard Waxing Disposable Thread…" at bounding box center [582, 232] width 115 height 21
select select "1099102950"
click at [525, 222] on select "Select Hair Skin Makeup Personal Care Appliances Beard Waxing Disposable Thread…" at bounding box center [582, 232] width 115 height 21
click at [567, 253] on select "Select Hair Skin Makeup Personal Care Appliances Beard Waxing Disposable Thread…" at bounding box center [582, 258] width 115 height 21
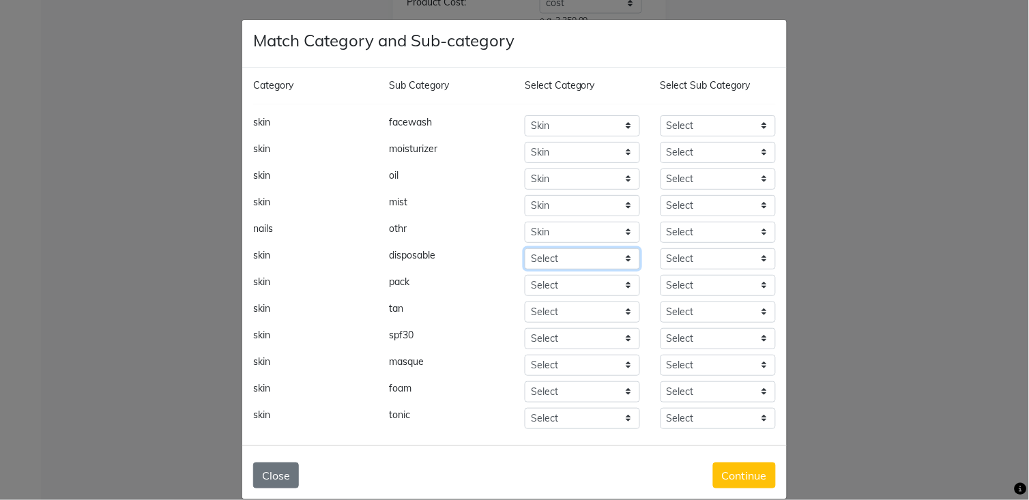
select select "1099102950"
click at [525, 248] on select "Select Hair Skin Makeup Personal Care Appliances Beard Waxing Disposable Thread…" at bounding box center [582, 258] width 115 height 21
click at [577, 291] on select "Select Hair Skin Makeup Personal Care Appliances Beard Waxing Disposable Thread…" at bounding box center [582, 285] width 115 height 21
click at [525, 275] on select "Select Hair Skin Makeup Personal Care Appliances Beard Waxing Disposable Thread…" at bounding box center [582, 285] width 115 height 21
click at [570, 280] on select "Select Hair Skin Makeup Personal Care Appliances Beard Waxing Disposable Thread…" at bounding box center [582, 285] width 115 height 21
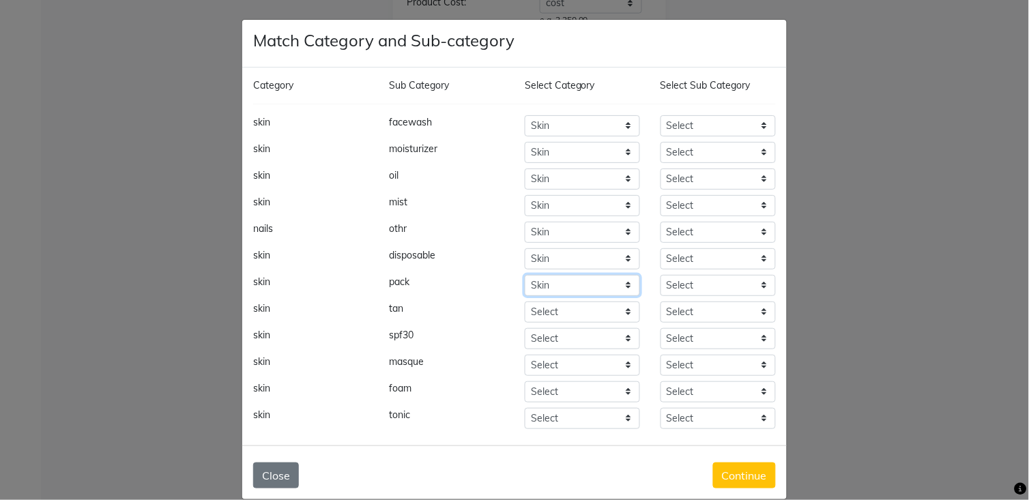
select select "1099102950"
click at [525, 275] on select "Select Hair Skin Makeup Personal Care Appliances Beard Waxing Disposable Thread…" at bounding box center [582, 285] width 115 height 21
click at [597, 317] on select "Select Hair Skin Makeup Personal Care Appliances Beard Waxing Disposable Thread…" at bounding box center [582, 312] width 115 height 21
select select "1099102950"
click at [525, 302] on select "Select Hair Skin Makeup Personal Care Appliances Beard Waxing Disposable Thread…" at bounding box center [582, 312] width 115 height 21
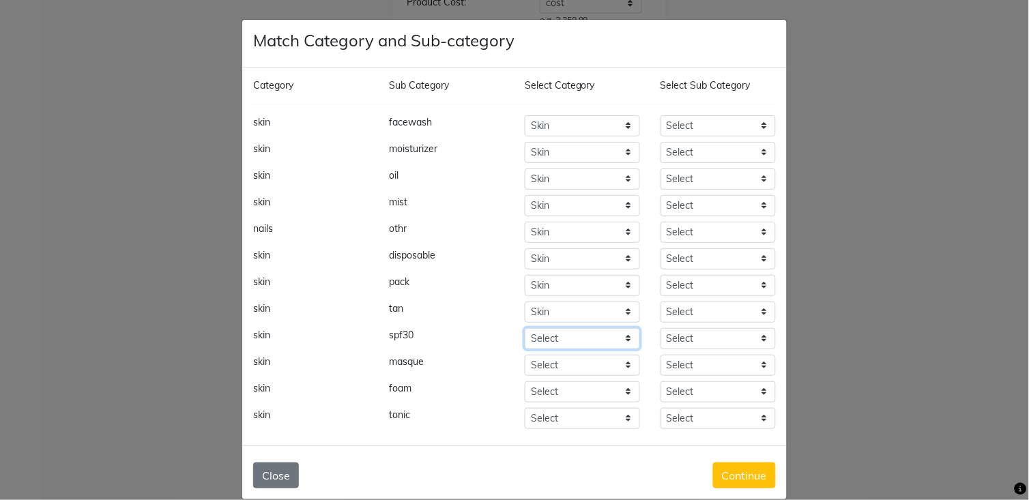
click at [588, 345] on select "Select Hair Skin Makeup Personal Care Appliances Beard Waxing Disposable Thread…" at bounding box center [582, 338] width 115 height 21
select select "1099102950"
click at [525, 328] on select "Select Hair Skin Makeup Personal Care Appliances Beard Waxing Disposable Thread…" at bounding box center [582, 338] width 115 height 21
click at [580, 358] on select "Select Hair Skin Makeup Personal Care Appliances Beard Waxing Disposable Thread…" at bounding box center [582, 365] width 115 height 21
select select "1099102950"
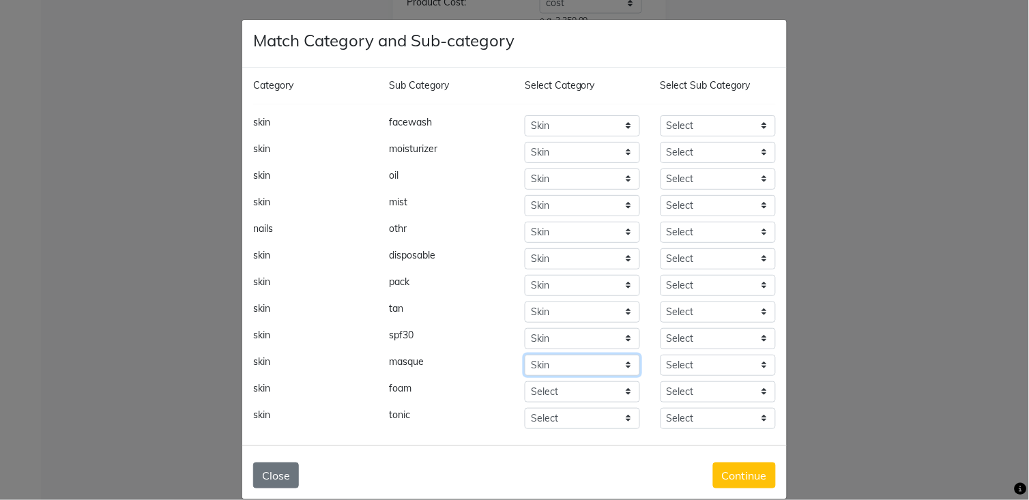
click at [525, 355] on select "Select Hair Skin Makeup Personal Care Appliances Beard Waxing Disposable Thread…" at bounding box center [582, 365] width 115 height 21
click at [589, 386] on select "Select Hair Skin Makeup Personal Care Appliances Beard Waxing Disposable Thread…" at bounding box center [582, 392] width 115 height 21
select select "1099102950"
click at [525, 382] on select "Select Hair Skin Makeup Personal Care Appliances Beard Waxing Disposable Thread…" at bounding box center [582, 392] width 115 height 21
click at [588, 415] on select "Select Hair Skin Makeup Personal Care Appliances Beard Waxing Disposable Thread…" at bounding box center [582, 418] width 115 height 21
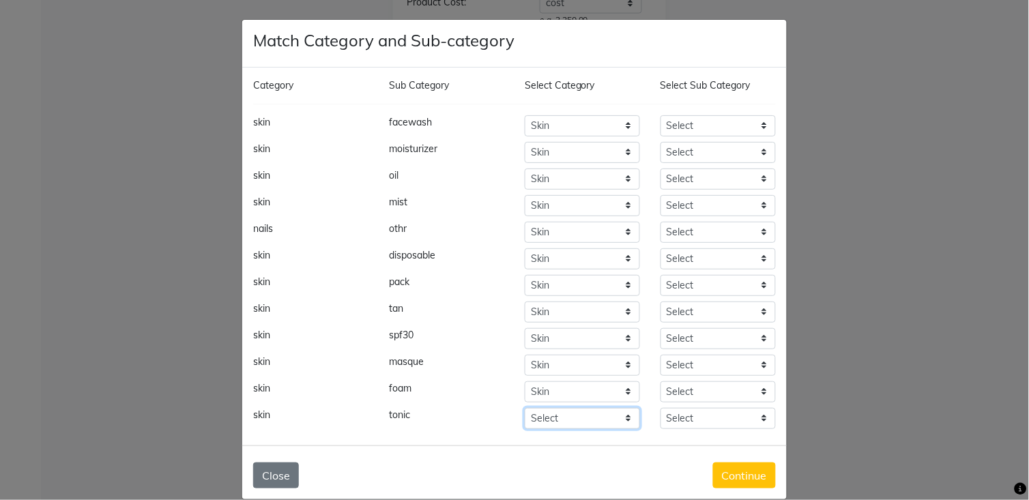
select select "1099102950"
click at [525, 408] on select "Select Hair Skin Makeup Personal Care Appliances Beard Waxing Disposable Thread…" at bounding box center [582, 418] width 115 height 21
click at [734, 117] on select "Select facewash moisturizer oil mist disposable pack tan spf30 masque foam tonic" at bounding box center [718, 125] width 115 height 21
click at [661, 115] on select "Select facewash moisturizer oil mist disposable pack tan spf30 masque foam tonic" at bounding box center [718, 125] width 115 height 21
click at [728, 152] on select "Select facewash moisturizer oil mist disposable pack tan spf30 masque foam tonic" at bounding box center [718, 152] width 115 height 21
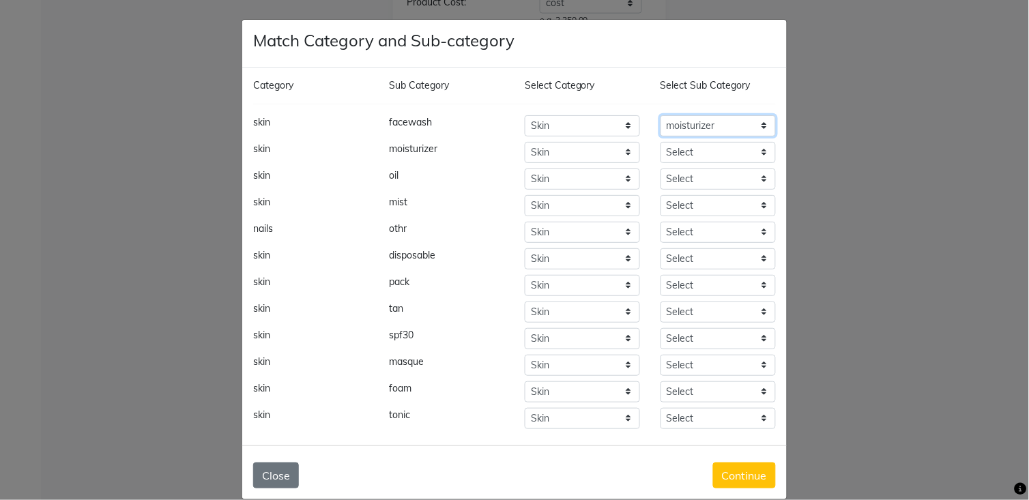
click at [731, 124] on select "Select facewash moisturizer oil mist disposable pack tan spf30 masque foam tonic" at bounding box center [718, 125] width 115 height 21
select select "10991029501"
click at [661, 115] on select "Select facewash moisturizer oil mist disposable pack tan spf30 masque foam tonic" at bounding box center [718, 125] width 115 height 21
click at [730, 146] on select "Select facewash moisturizer oil mist disposable pack tan spf30 masque foam tonic" at bounding box center [718, 152] width 115 height 21
select select "10991029502"
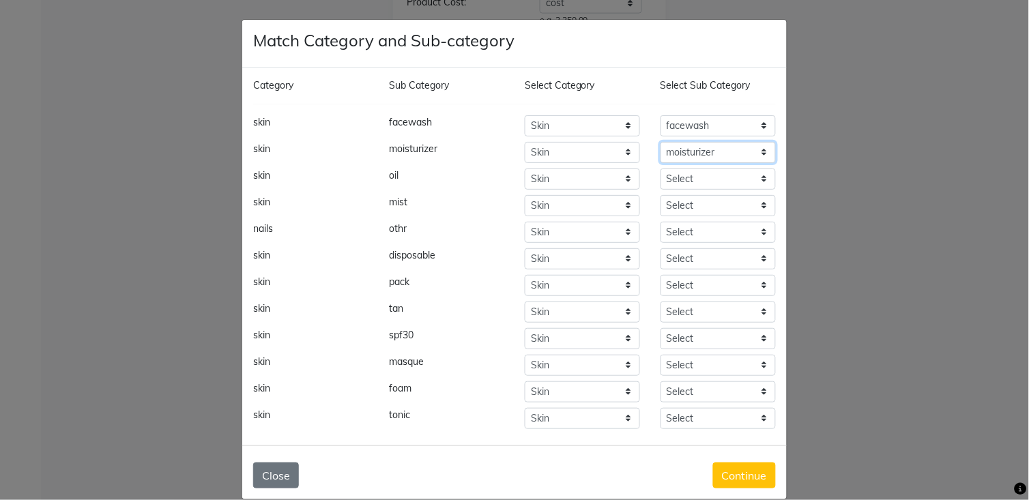
click at [661, 142] on select "Select facewash moisturizer oil mist disposable pack tan spf30 masque foam tonic" at bounding box center [718, 152] width 115 height 21
click at [721, 180] on select "Select facewash moisturizer oil mist disposable pack tan spf30 masque foam tonic" at bounding box center [718, 179] width 115 height 21
select select "10991029503"
click at [661, 169] on select "Select facewash moisturizer oil mist disposable pack tan spf30 masque foam tonic" at bounding box center [718, 179] width 115 height 21
click at [724, 208] on select "Select facewash moisturizer oil mist disposable pack tan spf30 masque foam tonic" at bounding box center [718, 205] width 115 height 21
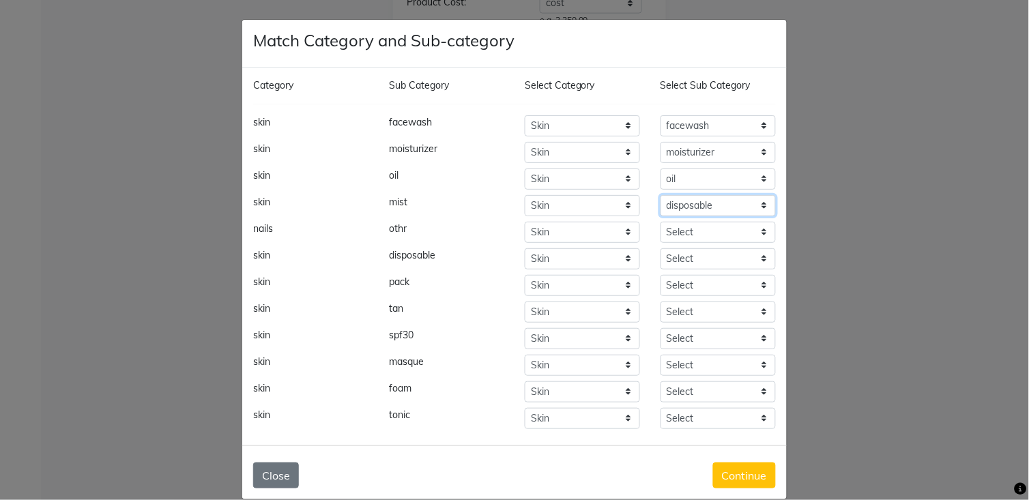
click at [661, 195] on select "Select facewash moisturizer oil mist disposable pack tan spf30 masque foam tonic" at bounding box center [718, 205] width 115 height 21
click at [729, 203] on select "Select facewash moisturizer oil mist disposable pack tan spf30 masque foam tonic" at bounding box center [718, 205] width 115 height 21
select select "10991029504"
click at [661, 195] on select "Select facewash moisturizer oil mist disposable pack tan spf30 masque foam tonic" at bounding box center [718, 205] width 115 height 21
click at [619, 224] on select "Select Hair Skin Makeup Personal Care Appliances Beard Waxing Disposable Thread…" at bounding box center [582, 232] width 115 height 21
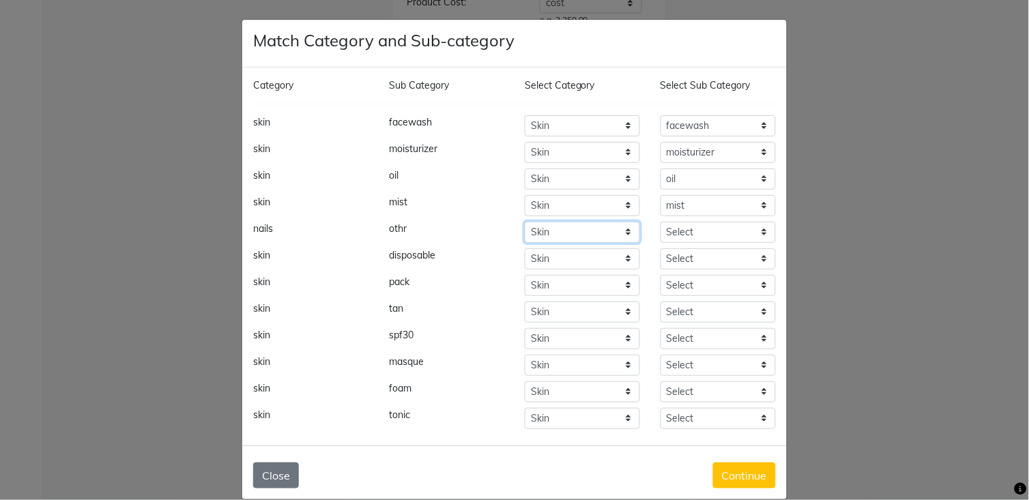
select select "1099102550"
click at [525, 222] on select "Select Hair Skin Makeup Personal Care Appliances Beard Waxing Disposable Thread…" at bounding box center [582, 232] width 115 height 21
click at [683, 235] on select "Select nails powder remover flower remover cleaner glue foil gel stones nail pa…" at bounding box center [718, 232] width 115 height 21
select select "10991025513"
click at [661, 222] on select "Select nails powder remover flower remover cleaner glue foil gel stones nail pa…" at bounding box center [718, 232] width 115 height 21
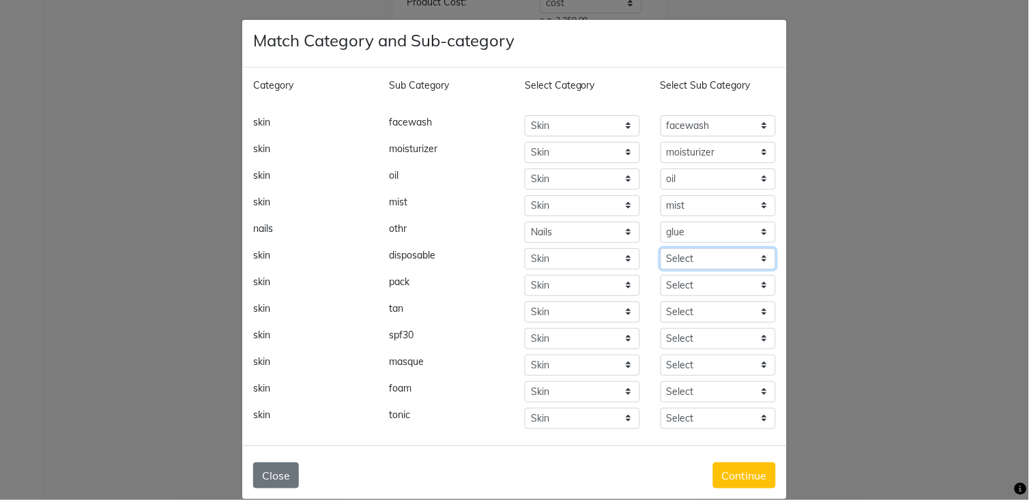
click at [689, 261] on select "Select facewash moisturizer oil mist disposable pack tan spf30 masque foam tonic" at bounding box center [718, 258] width 115 height 21
select select "10991029505"
click at [661, 248] on select "Select facewash moisturizer oil mist disposable pack tan spf30 masque foam tonic" at bounding box center [718, 258] width 115 height 21
click at [705, 278] on select "Select facewash moisturizer oil mist disposable pack tan spf30 masque foam tonic" at bounding box center [718, 285] width 115 height 21
select select "10991029506"
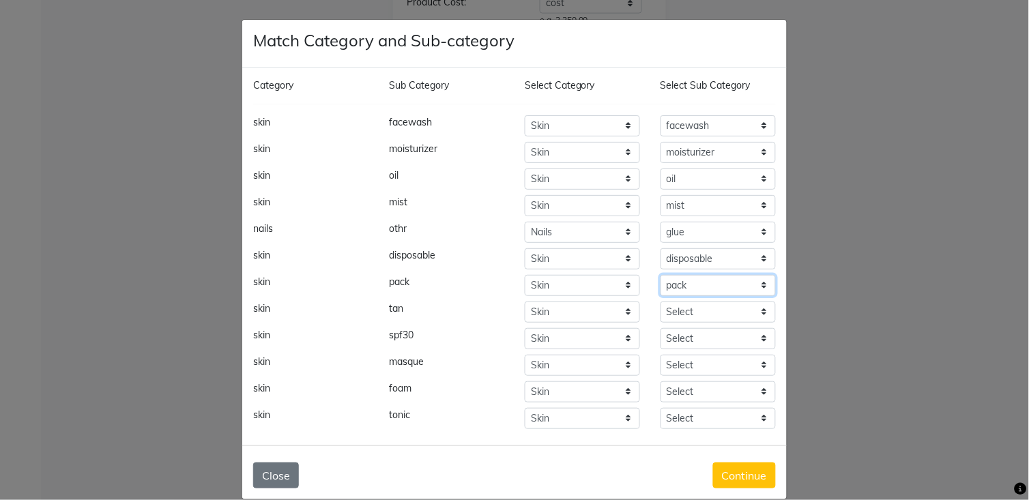
click at [661, 275] on select "Select facewash moisturizer oil mist disposable pack tan spf30 masque foam tonic" at bounding box center [718, 285] width 115 height 21
click at [701, 309] on select "Select facewash moisturizer oil mist disposable pack tan spf30 masque foam tonic" at bounding box center [718, 312] width 115 height 21
select select "10991029507"
click at [661, 302] on select "Select facewash moisturizer oil mist disposable pack tan spf30 masque foam tonic" at bounding box center [718, 312] width 115 height 21
click at [703, 342] on select "Select facewash moisturizer oil mist disposable pack tan spf30 masque foam tonic" at bounding box center [718, 338] width 115 height 21
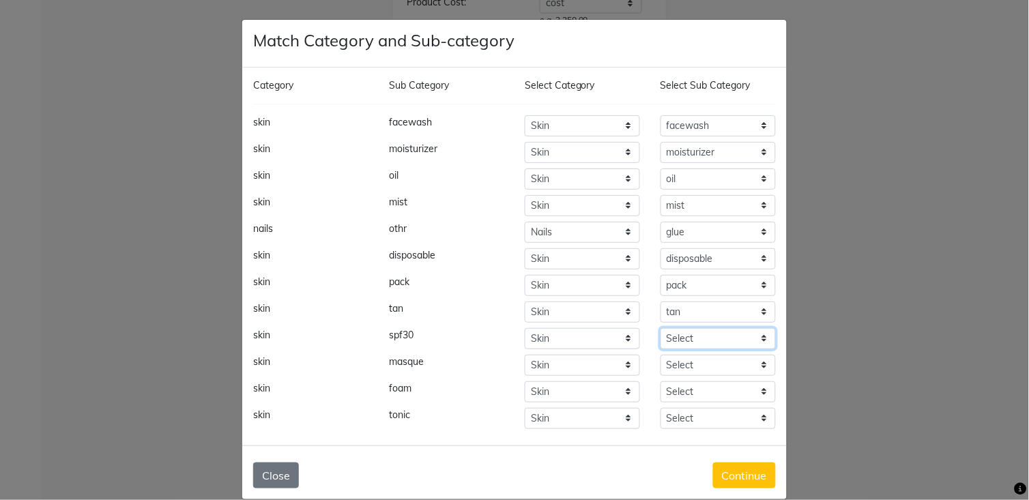
select select "10991029508"
click at [661, 328] on select "Select facewash moisturizer oil mist disposable pack tan spf30 masque foam tonic" at bounding box center [718, 338] width 115 height 21
click at [705, 365] on select "Select facewash moisturizer oil mist disposable pack tan spf30 masque foam tonic" at bounding box center [718, 365] width 115 height 21
select select "10991029509"
click at [661, 355] on select "Select facewash moisturizer oil mist disposable pack tan spf30 masque foam tonic" at bounding box center [718, 365] width 115 height 21
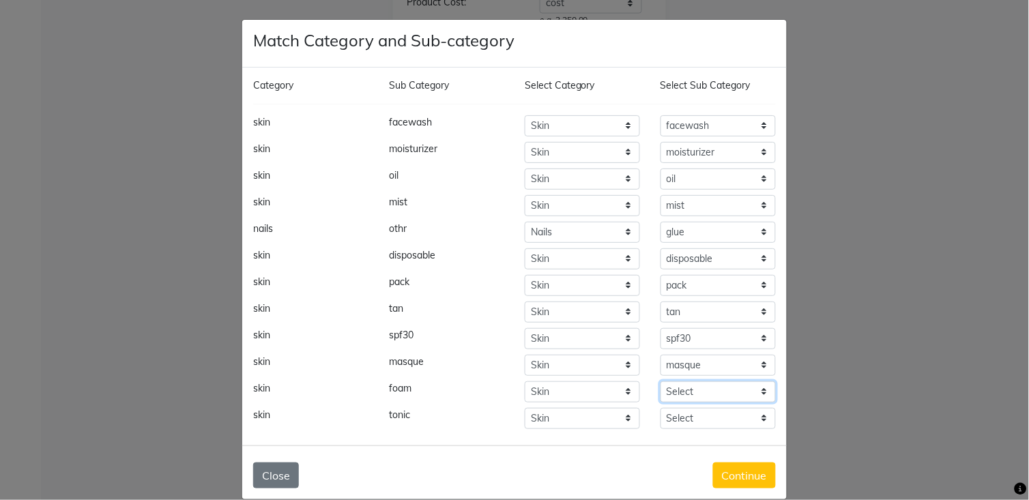
click at [706, 390] on select "Select facewash moisturizer oil mist disposable pack tan spf30 masque foam tonic" at bounding box center [718, 392] width 115 height 21
select select "10991029510"
click at [661, 382] on select "Select facewash moisturizer oil mist disposable pack tan spf30 masque foam tonic" at bounding box center [718, 392] width 115 height 21
click at [717, 412] on select "Select facewash moisturizer oil mist disposable pack tan spf30 masque foam tonic" at bounding box center [718, 418] width 115 height 21
select select "10991029511"
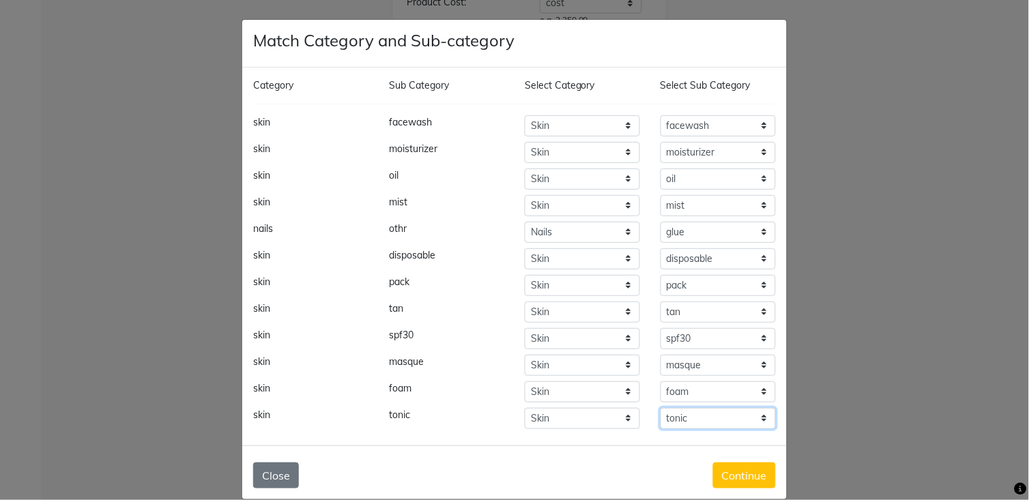
click at [661, 408] on select "Select facewash moisturizer oil mist disposable pack tan spf30 masque foam tonic" at bounding box center [718, 418] width 115 height 21
click at [738, 450] on button "Continue" at bounding box center [744, 476] width 63 height 26
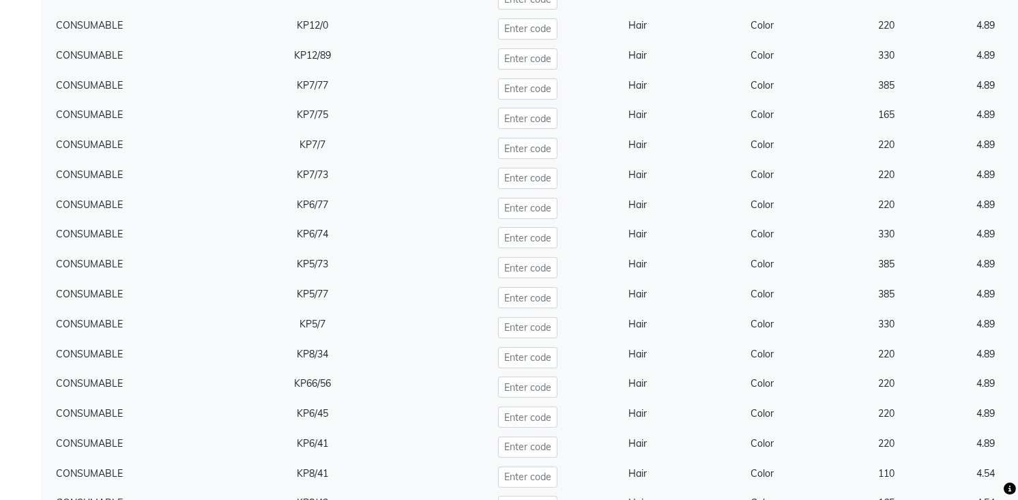
scroll to position [14373, 0]
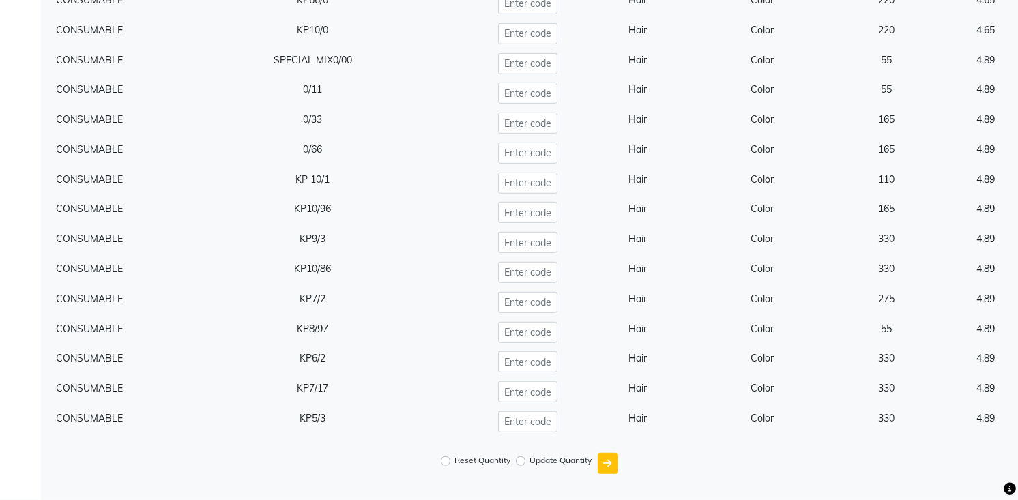
click at [491, 450] on label "Reset Quantity" at bounding box center [483, 461] width 56 height 12
click at [451, 450] on input "Reset Quantity" at bounding box center [446, 462] width 10 height 10
radio input "true"
click at [596, 450] on div "Reset Quantity Update Quantity" at bounding box center [530, 464] width 964 height 32
click at [603, 450] on button "submit" at bounding box center [608, 463] width 20 height 21
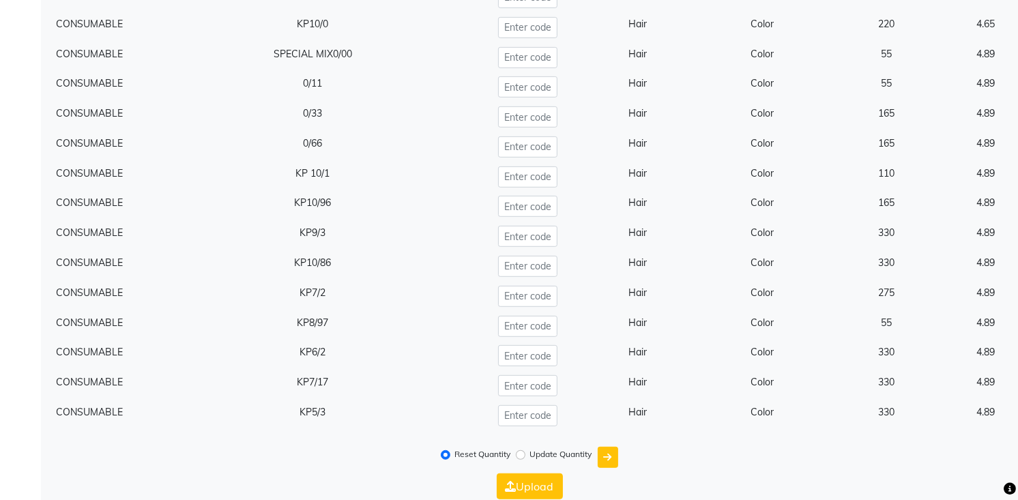
click at [554, 450] on div "Update Quantity" at bounding box center [555, 457] width 76 height 20
click at [552, 450] on button "Upload" at bounding box center [530, 487] width 66 height 26
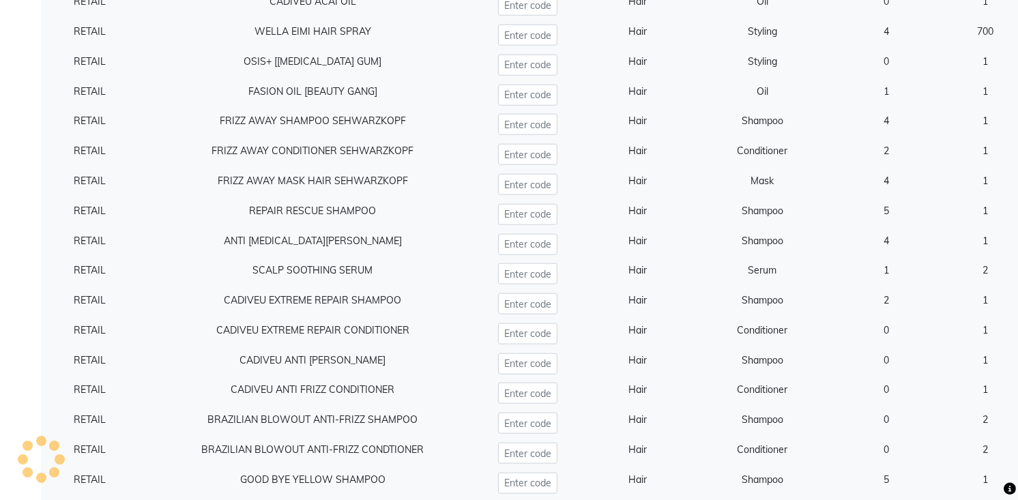
scroll to position [0, 0]
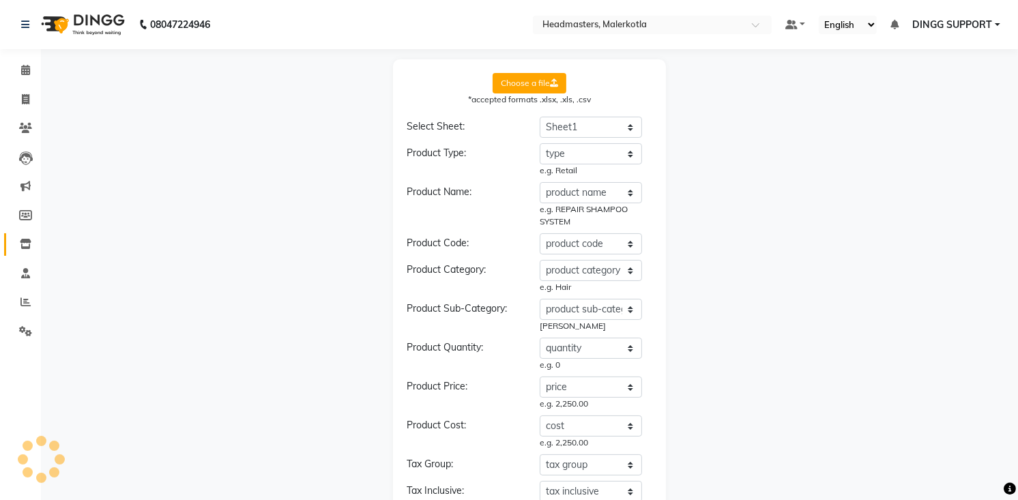
click at [35, 234] on link "Inventory" at bounding box center [20, 244] width 33 height 23
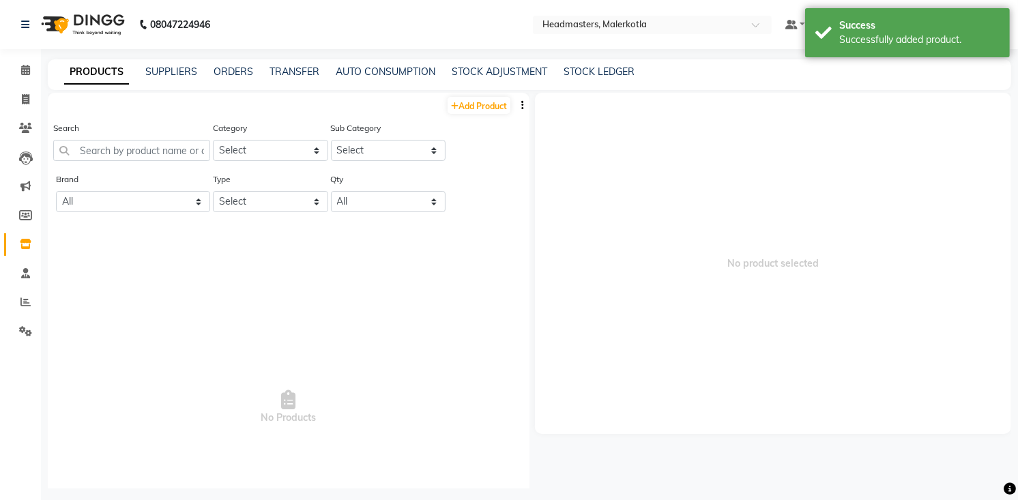
click at [35, 234] on link "Inventory" at bounding box center [20, 244] width 33 height 23
click at [30, 208] on span at bounding box center [26, 216] width 24 height 16
select select
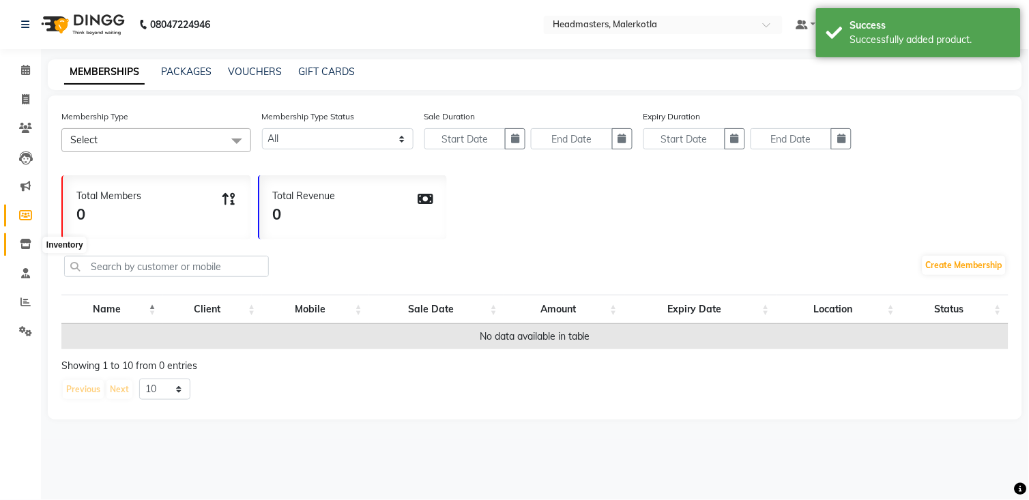
click at [35, 246] on span at bounding box center [26, 245] width 24 height 16
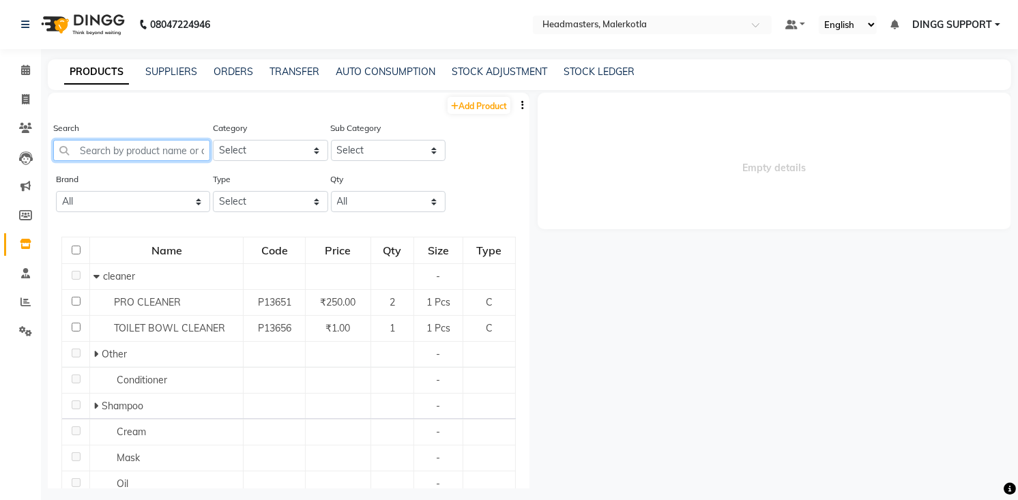
click at [157, 141] on input "text" at bounding box center [131, 150] width 157 height 21
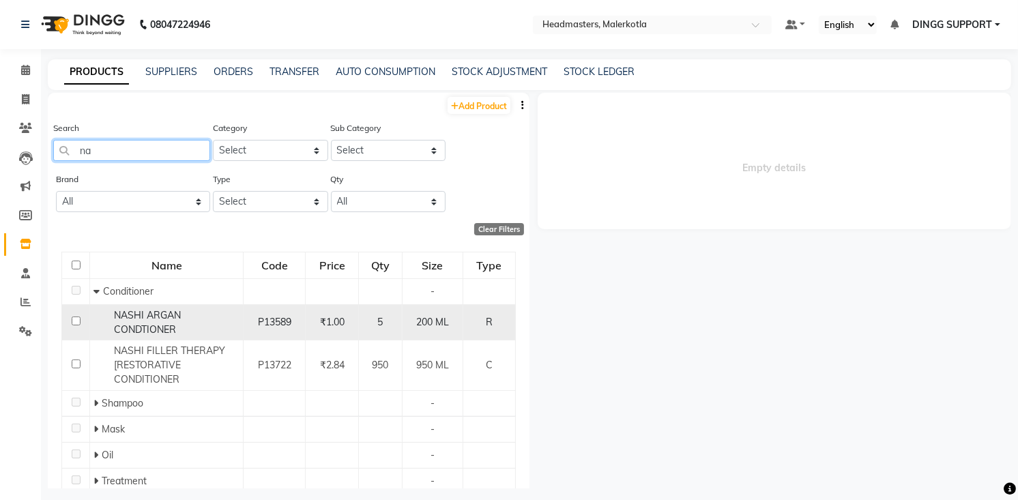
type input "n"
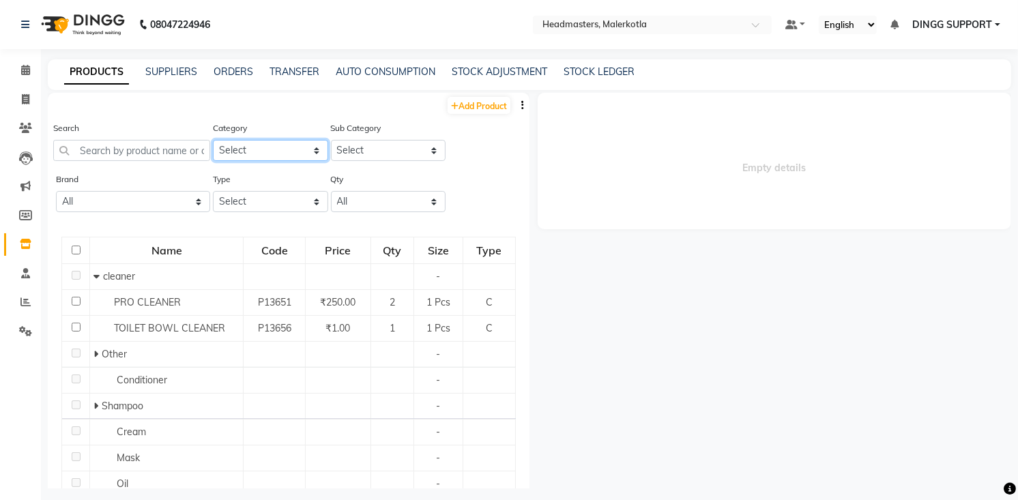
click at [278, 140] on select "Select Hair Skin Makeup Personal Care Appliances Beard Waxing Disposable Thread…" at bounding box center [270, 150] width 115 height 21
select select "1099102550"
click at [213, 140] on select "Select Hair Skin Makeup Personal Care Appliances Beard Waxing Disposable Thread…" at bounding box center [270, 150] width 115 height 21
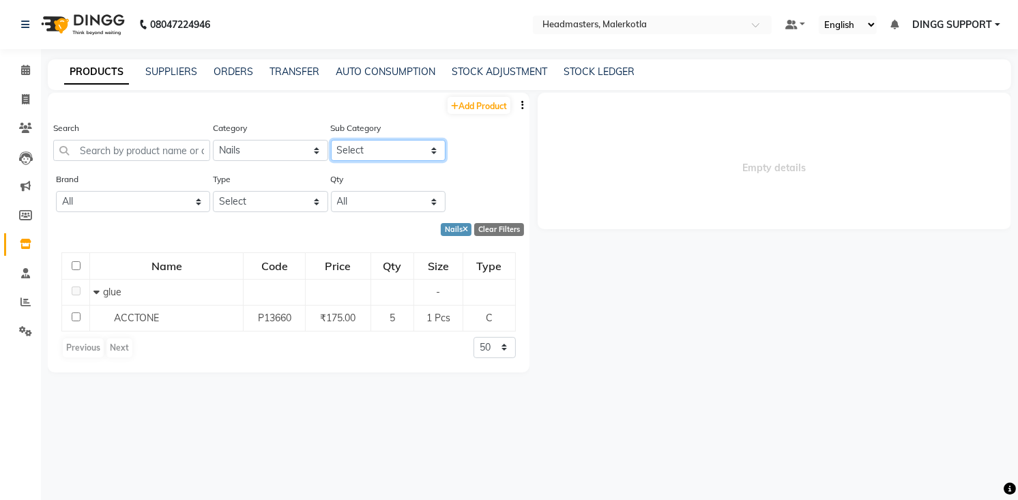
click at [349, 145] on select "Select nails powder remover flower remover glue cleaner foil gel stones nail pa…" at bounding box center [388, 150] width 115 height 21
select select "10991025513"
click at [331, 140] on select "Select nails powder remover flower remover glue cleaner foil gel stones nail pa…" at bounding box center [388, 150] width 115 height 21
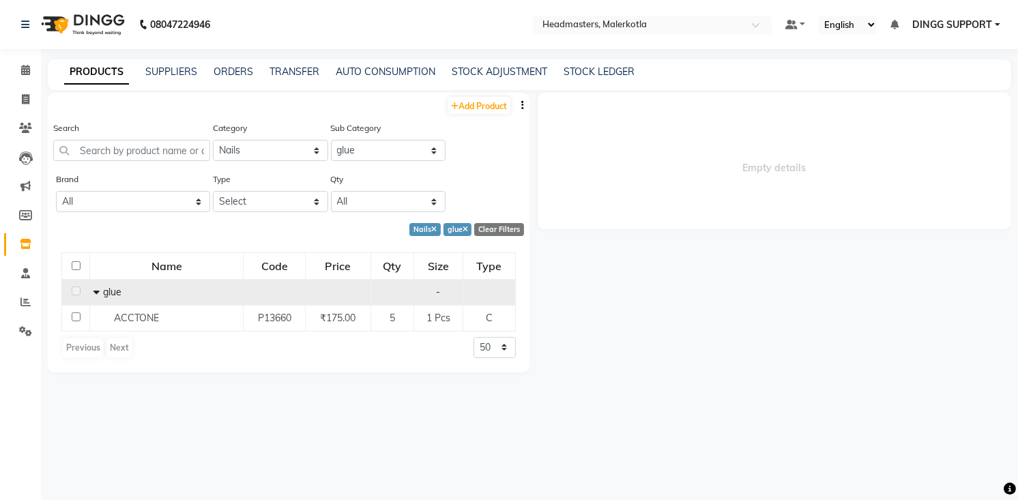
click at [118, 301] on td "glue" at bounding box center [167, 292] width 154 height 26
click at [113, 288] on span "glue" at bounding box center [112, 292] width 18 height 12
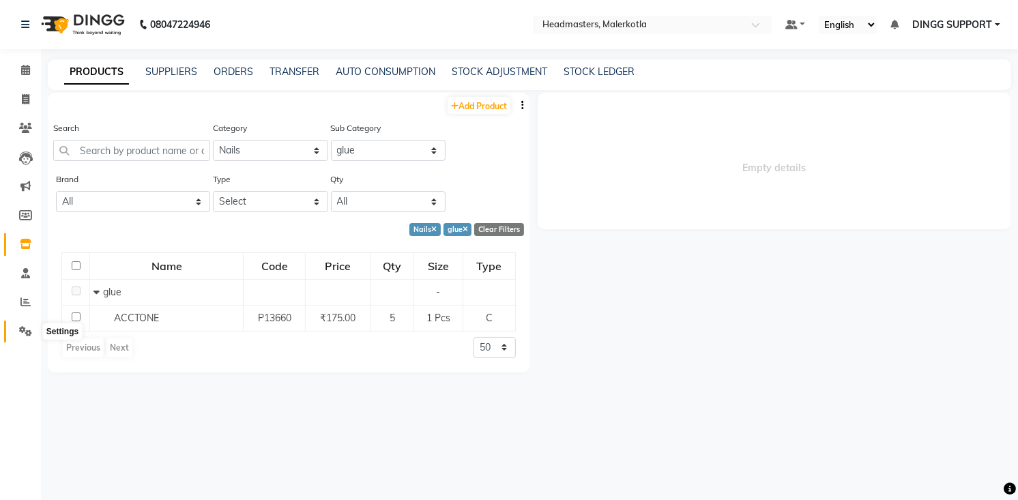
click at [25, 336] on icon at bounding box center [25, 331] width 13 height 10
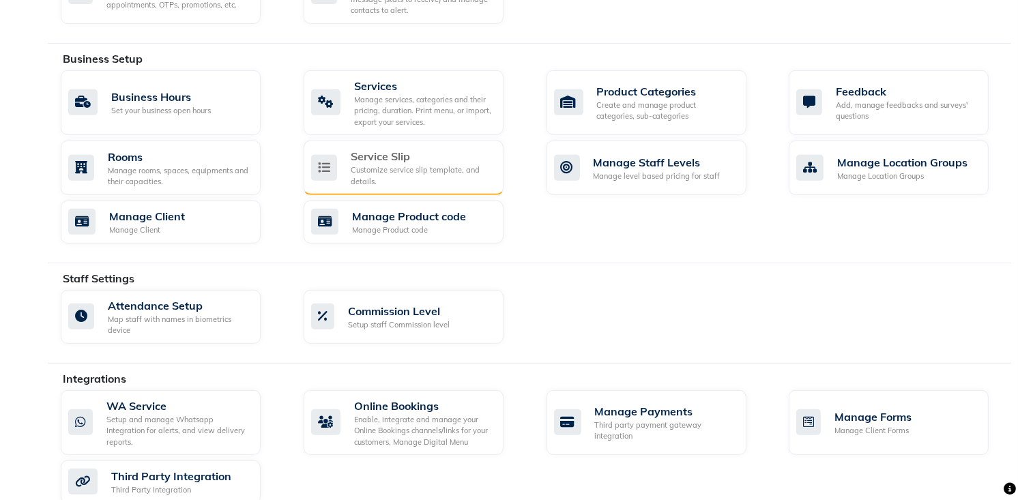
scroll to position [488, 0]
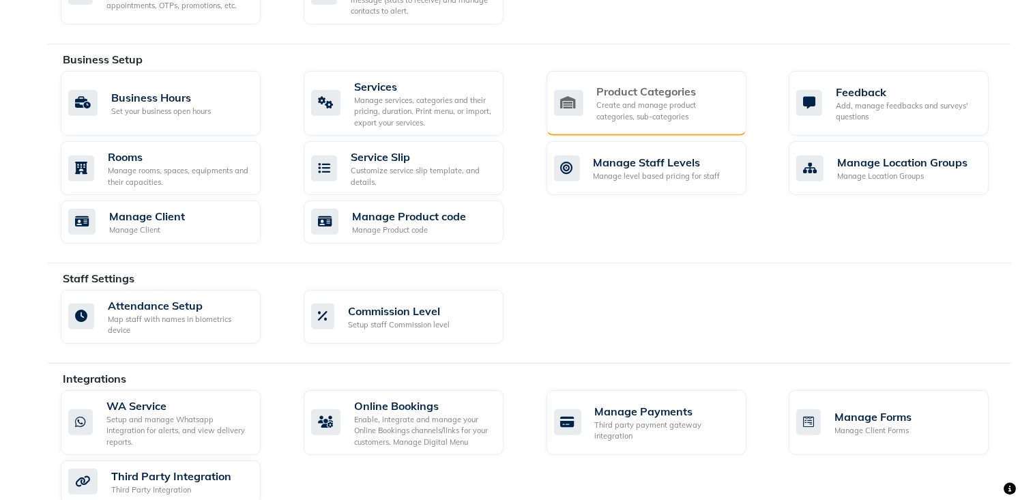
click at [579, 102] on icon at bounding box center [568, 103] width 29 height 26
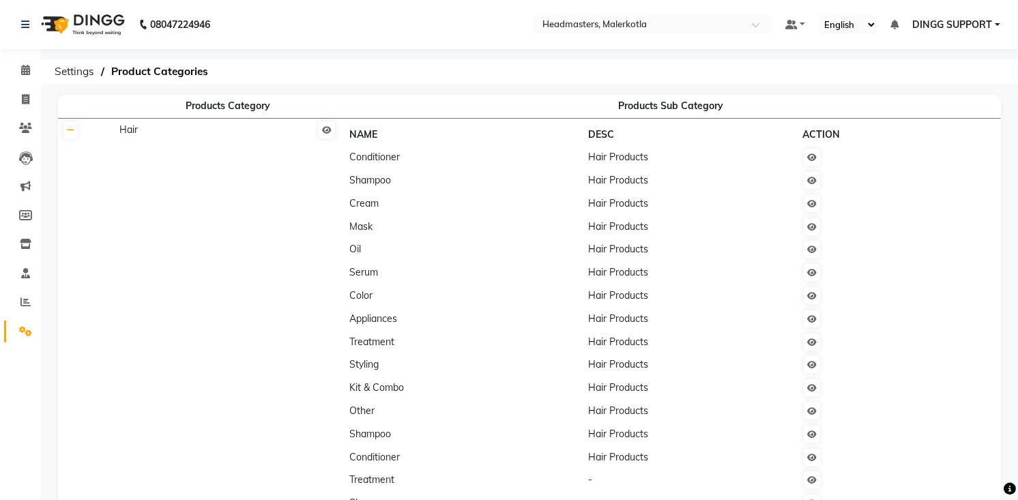
scroll to position [1349, 0]
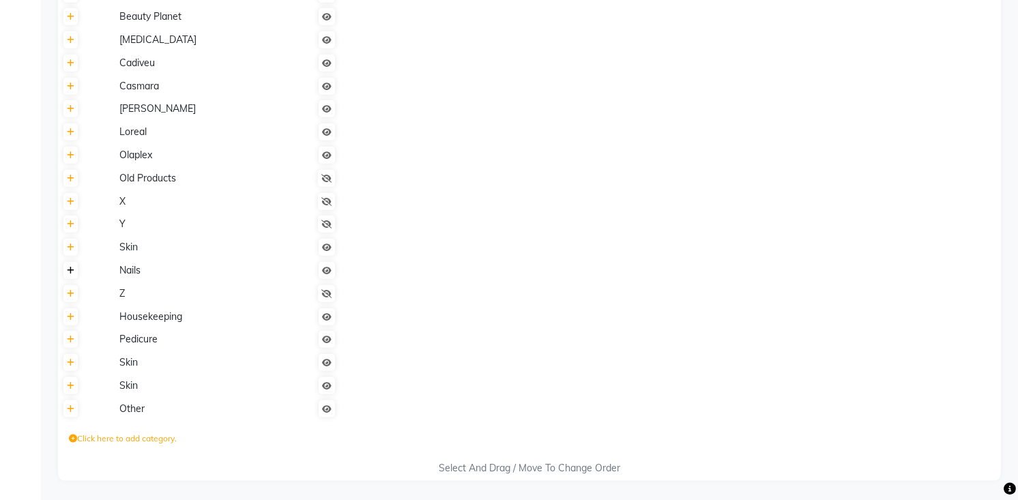
click at [70, 270] on icon at bounding box center [71, 271] width 8 height 8
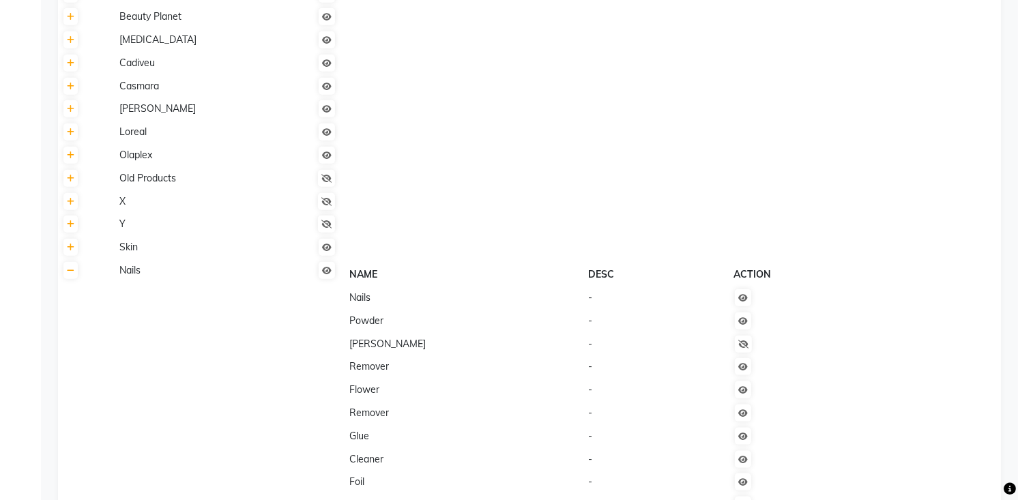
scroll to position [1734, 0]
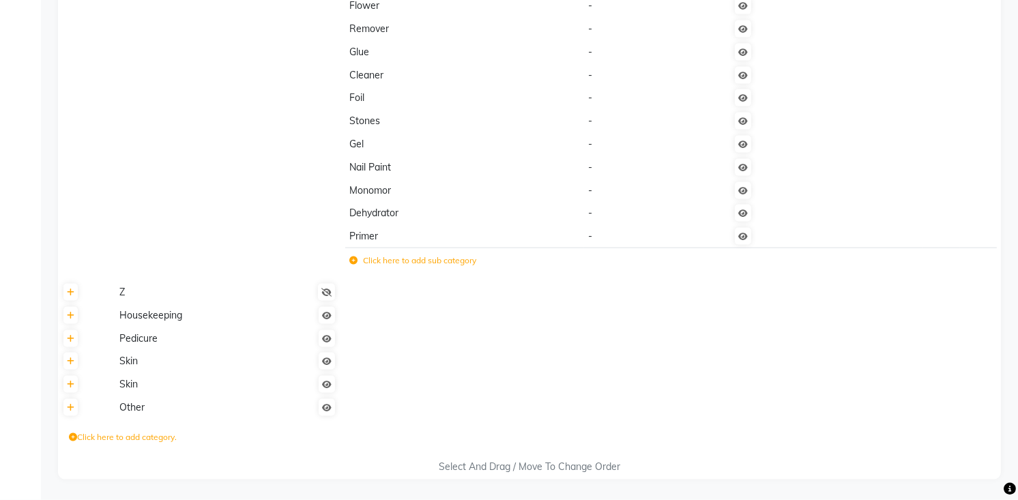
click at [380, 265] on label "Click here to add sub category" at bounding box center [412, 261] width 127 height 12
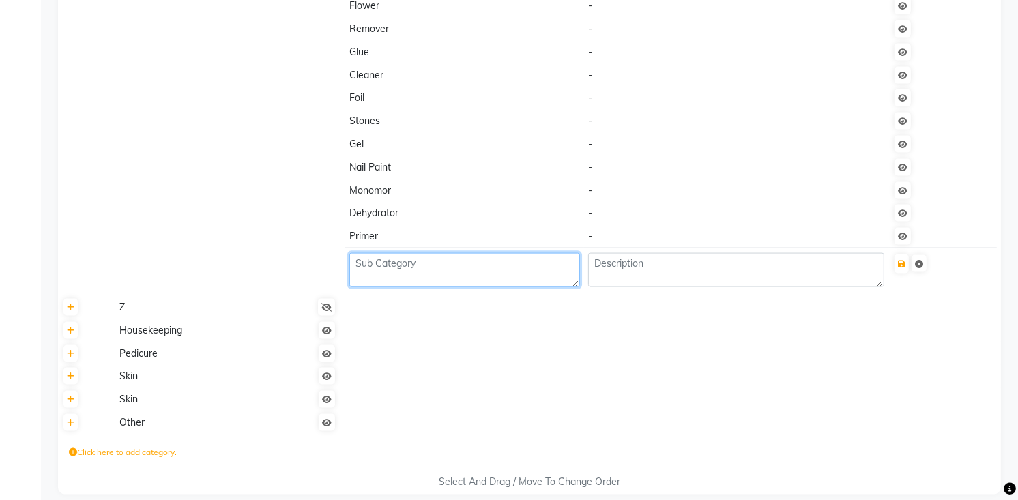
click at [397, 263] on textarea at bounding box center [464, 270] width 230 height 34
type textarea "other"
click at [906, 261] on icon "submit" at bounding box center [902, 264] width 8 height 8
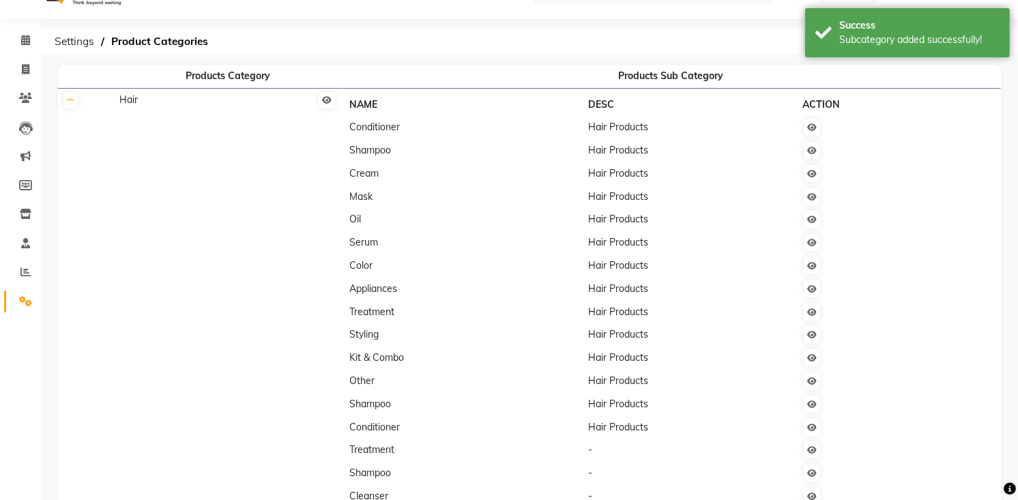
scroll to position [0, 0]
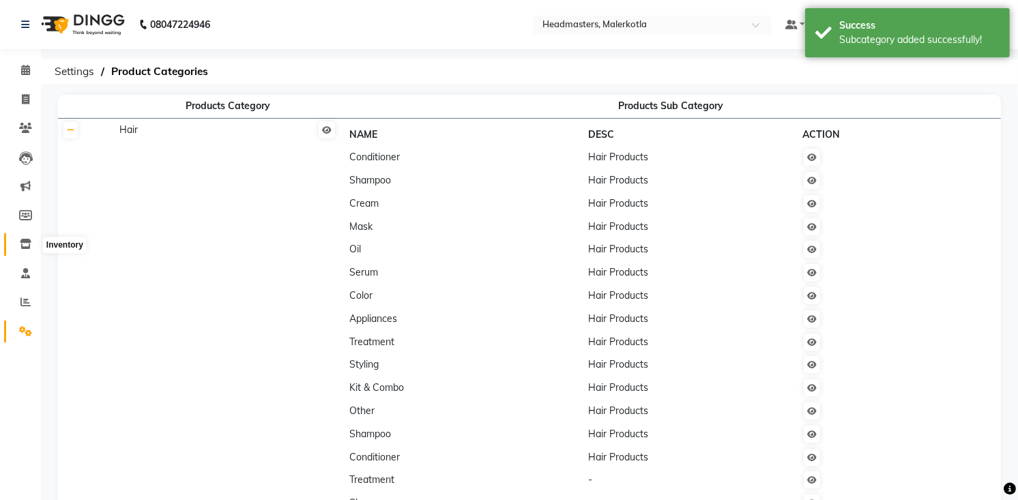
click at [21, 251] on span at bounding box center [26, 245] width 24 height 16
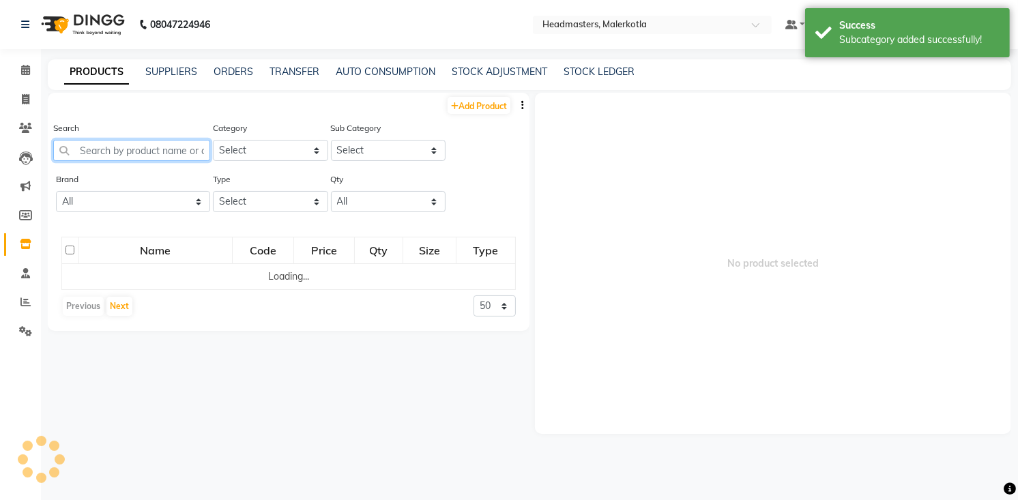
click at [156, 147] on input "text" at bounding box center [131, 150] width 157 height 21
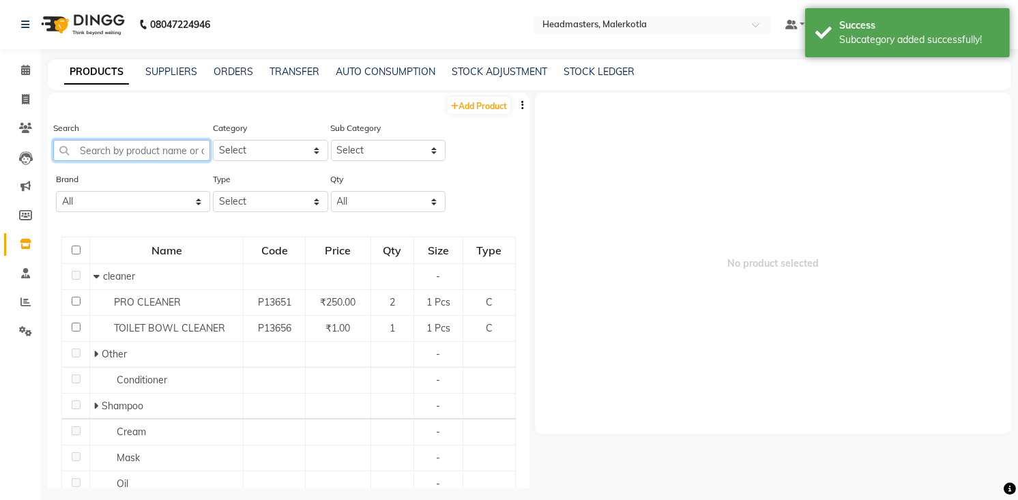
type input "n"
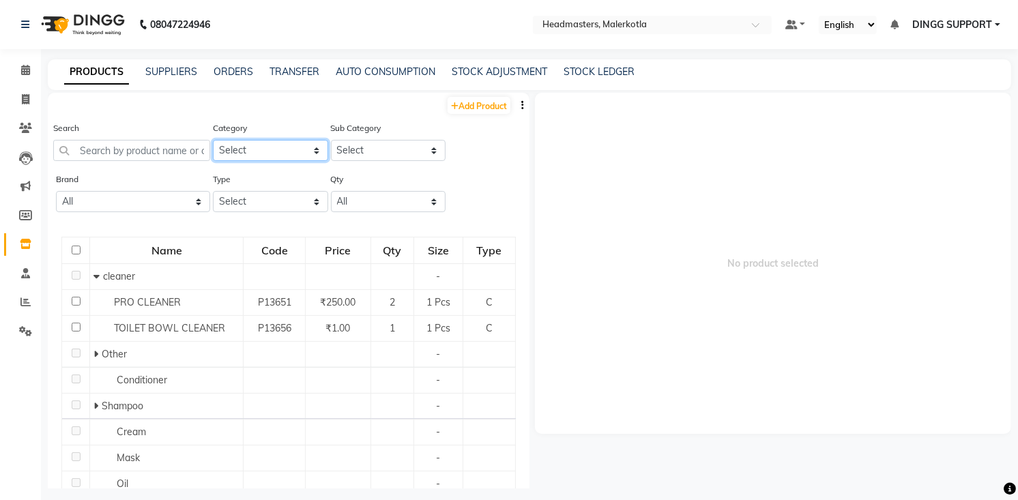
click at [291, 145] on select "Select Hair Skin Makeup Personal Care Appliances Beard Waxing Disposable Thread…" at bounding box center [270, 150] width 115 height 21
select select "1099102550"
click at [213, 140] on select "Select Hair Skin Makeup Personal Care Appliances Beard Waxing Disposable Thread…" at bounding box center [270, 150] width 115 height 21
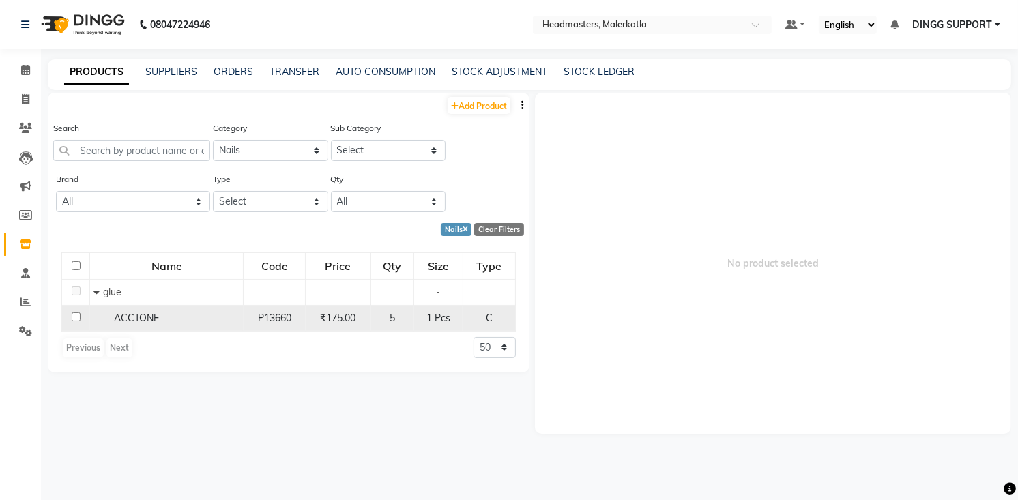
click at [352, 317] on span "₹175.00" at bounding box center [337, 318] width 35 height 12
select select
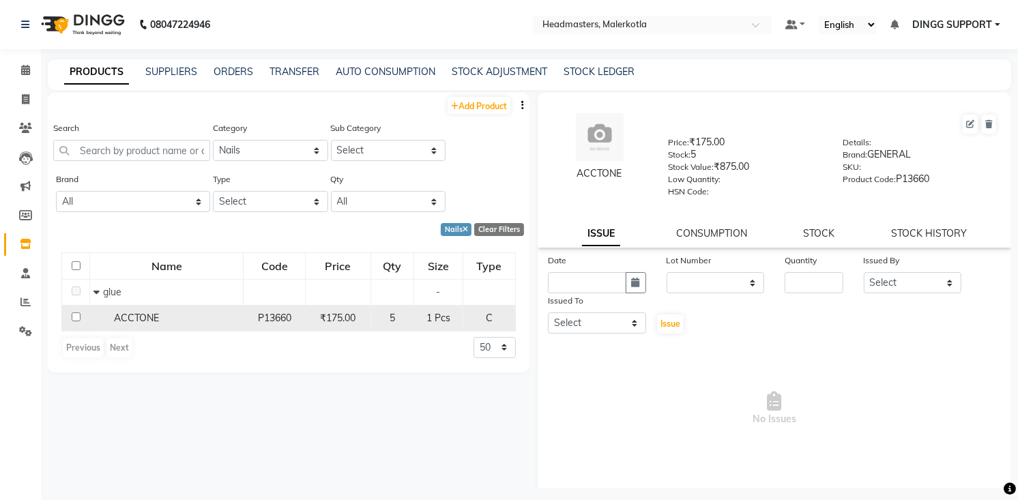
click at [500, 319] on div "C" at bounding box center [489, 318] width 41 height 14
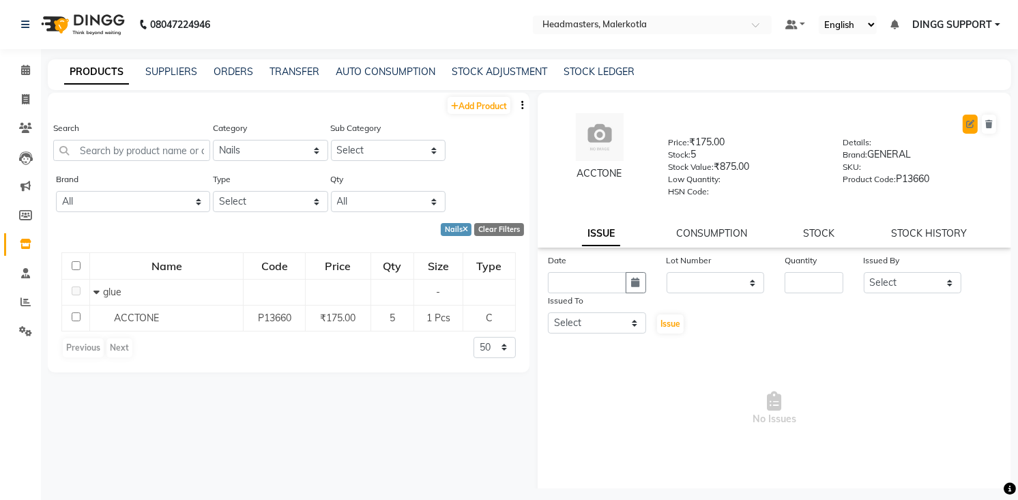
click at [963, 124] on button at bounding box center [970, 124] width 15 height 19
select select "C"
select select "1099102550"
select select "true"
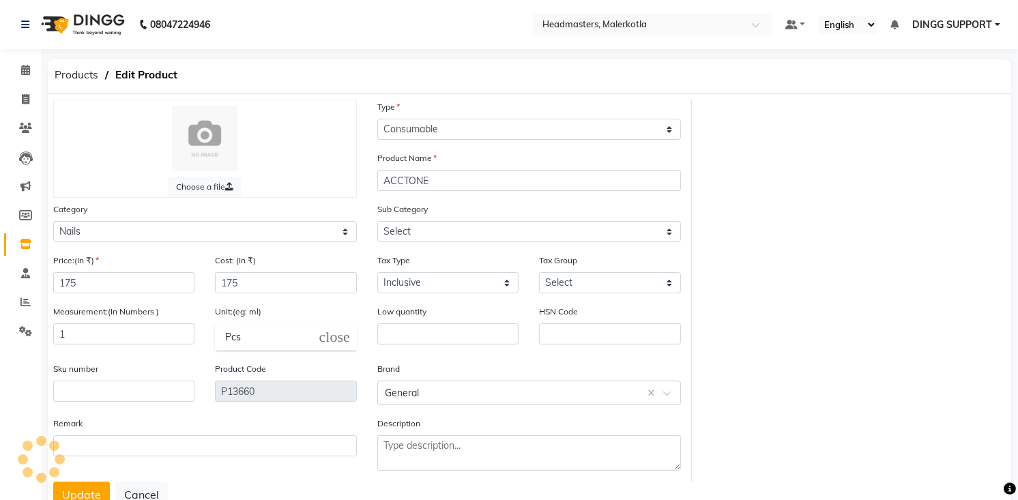
select select "10991025513"
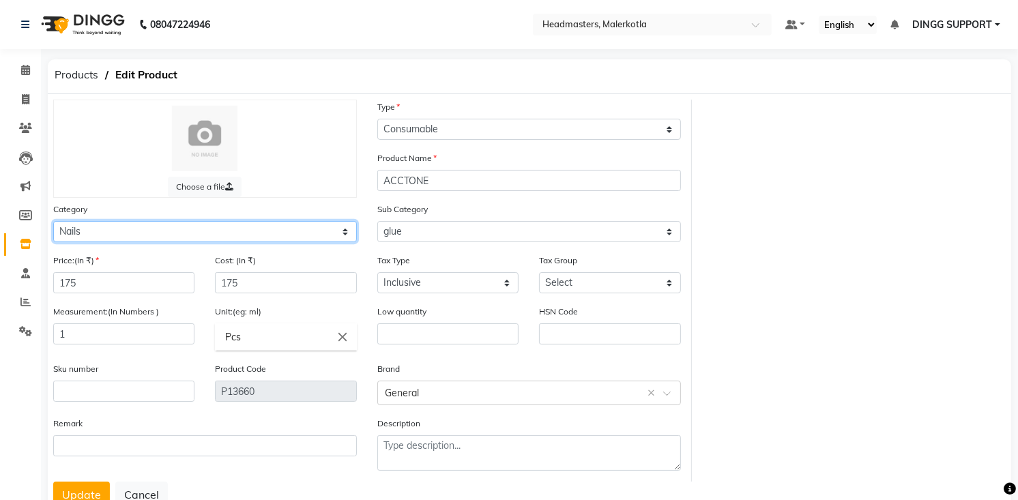
click at [339, 223] on select "Select Hair Skin Makeup Personal Care Appliances Beard Waxing Disposable Thread…" at bounding box center [205, 231] width 304 height 21
click at [406, 220] on div "Sub Category Select nails powder remover flower remover glue cleaner stones gel…" at bounding box center [529, 222] width 304 height 40
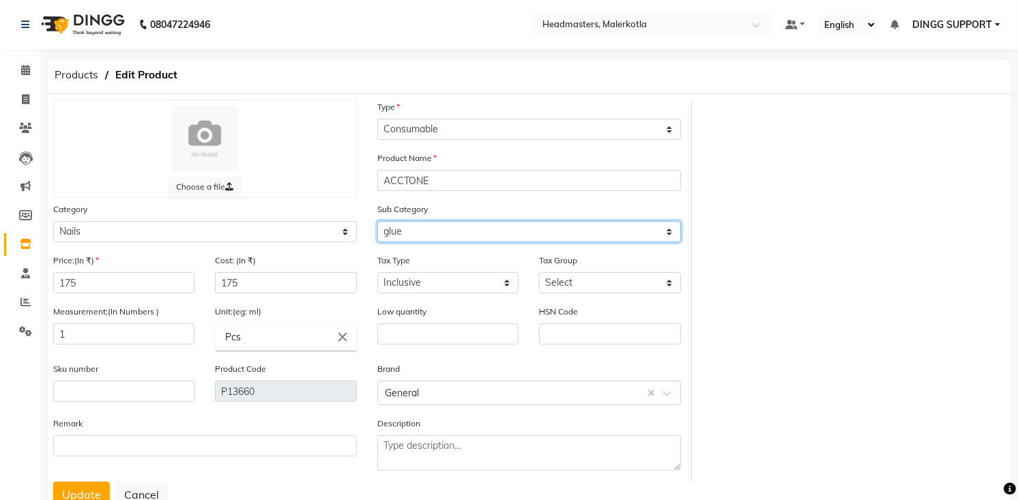
click at [441, 230] on select "Select nails powder remover flower remover glue cleaner stones gel foil other n…" at bounding box center [529, 231] width 304 height 21
click at [324, 218] on div "Category Select Hair Skin Makeup Personal Care Appliances Beard Waxing Disposab…" at bounding box center [205, 222] width 304 height 40
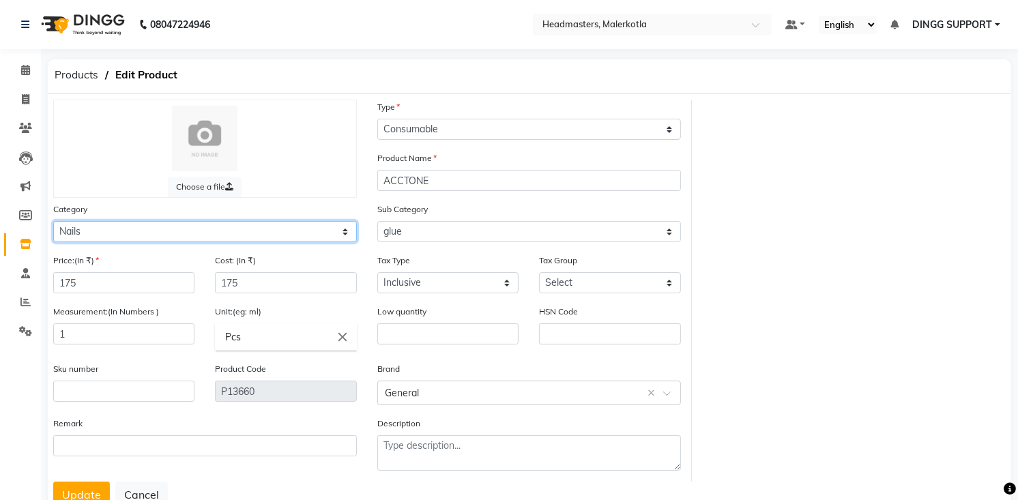
click at [326, 229] on select "Select Hair Skin Makeup Personal Care Appliances Beard Waxing Disposable Thread…" at bounding box center [205, 231] width 304 height 21
select select "1099101700"
click at [53, 221] on select "Select Hair Skin Makeup Personal Care Appliances Beard Waxing Disposable Thread…" at bounding box center [205, 231] width 304 height 21
select select
click at [314, 219] on div "Category Select Hair Skin Makeup Personal Care Appliances Beard Waxing Disposab…" at bounding box center [205, 222] width 304 height 40
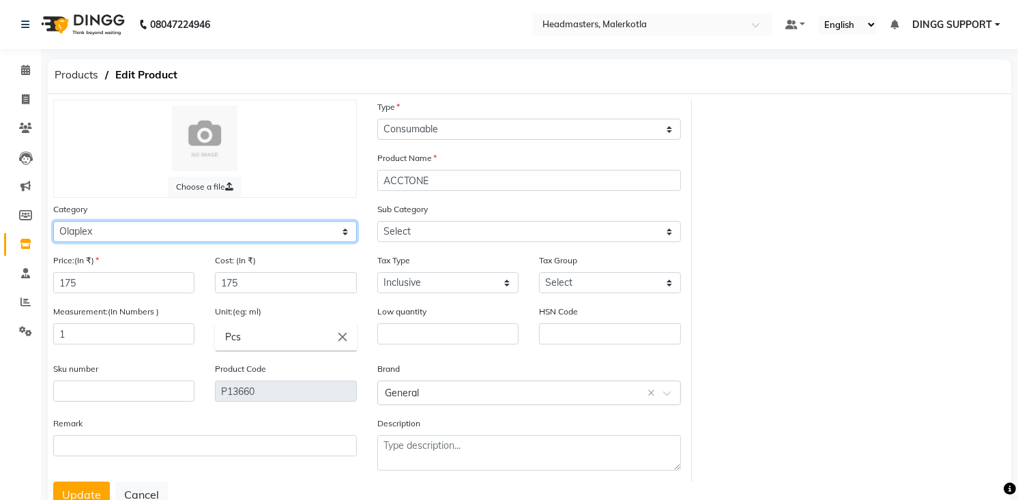
click at [309, 228] on select "Select Hair Skin Makeup Personal Care Appliances Beard Waxing Disposable Thread…" at bounding box center [205, 231] width 304 height 21
click at [771, 124] on div "Choose a file Type Select Type Both Retail Consumable Product Name ACCTONE Cate…" at bounding box center [529, 291] width 973 height 382
click at [341, 231] on select "Select Hair Skin Makeup Personal Care Appliances Beard Waxing Disposable Thread…" at bounding box center [205, 231] width 304 height 21
select select "1099102550"
click at [53, 221] on select "Select Hair Skin Makeup Personal Care Appliances Beard Waxing Disposable Thread…" at bounding box center [205, 231] width 304 height 21
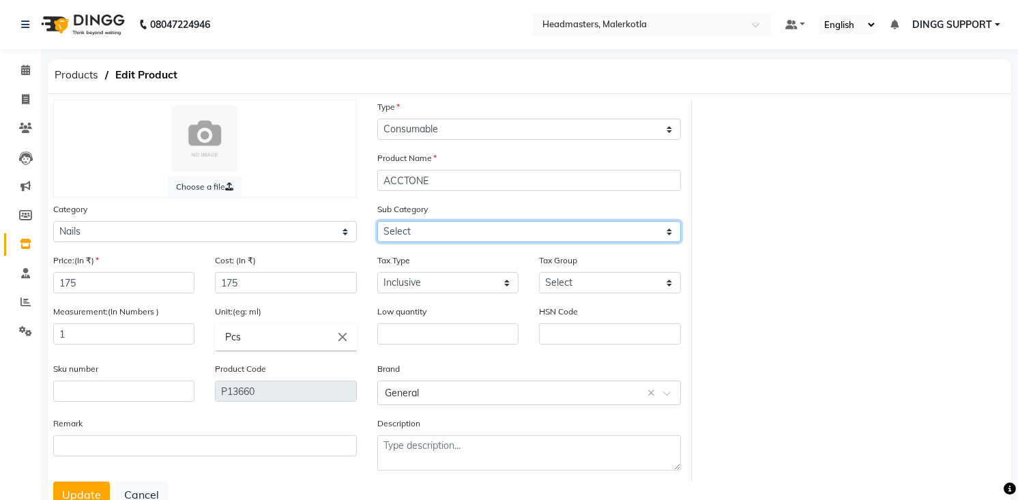
click at [401, 222] on select "Select nails powder remover flower remover glue cleaner stones gel foil other n…" at bounding box center [529, 231] width 304 height 21
select select "10991025516"
click at [377, 221] on select "Select nails powder remover flower remover glue cleaner stones gel foil other n…" at bounding box center [529, 231] width 304 height 21
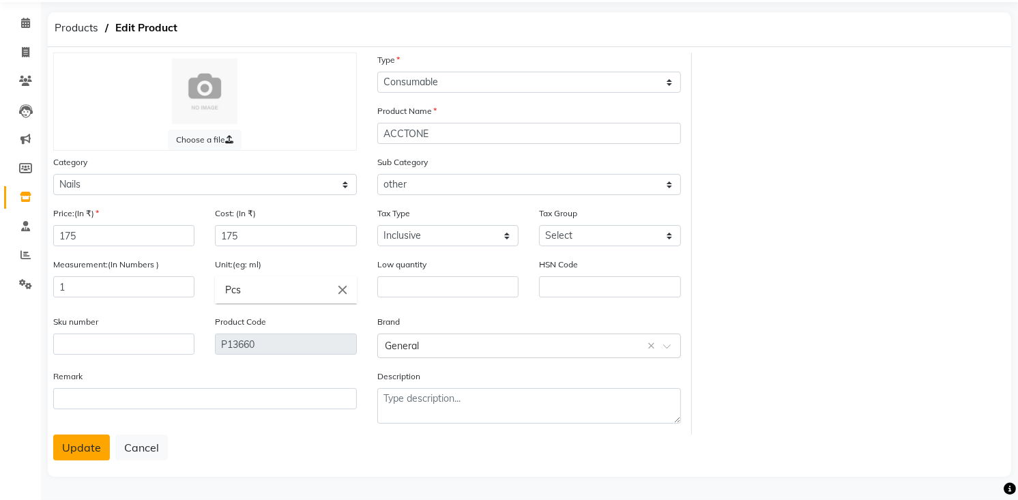
click at [100, 445] on button "Update" at bounding box center [81, 448] width 57 height 26
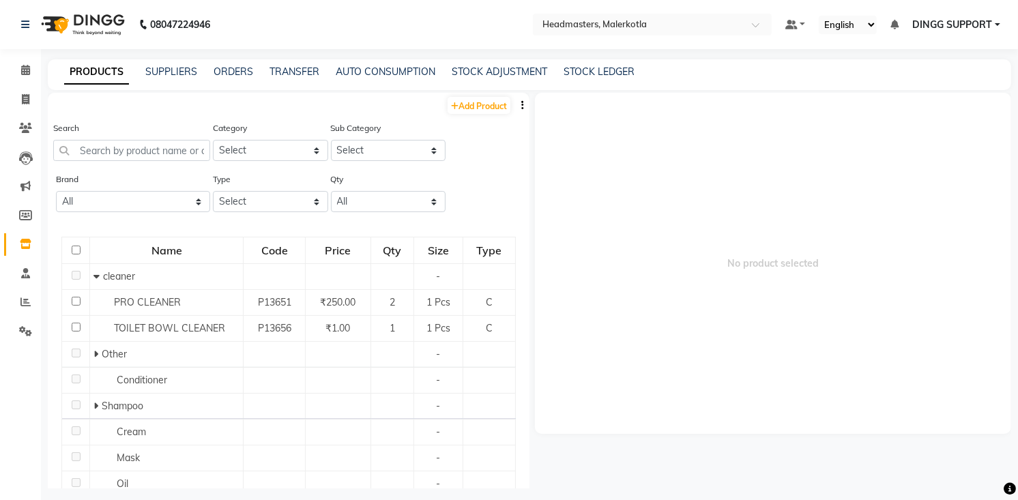
click at [809, 181] on span "No product selected" at bounding box center [773, 263] width 476 height 341
